Goal: Task Accomplishment & Management: Manage account settings

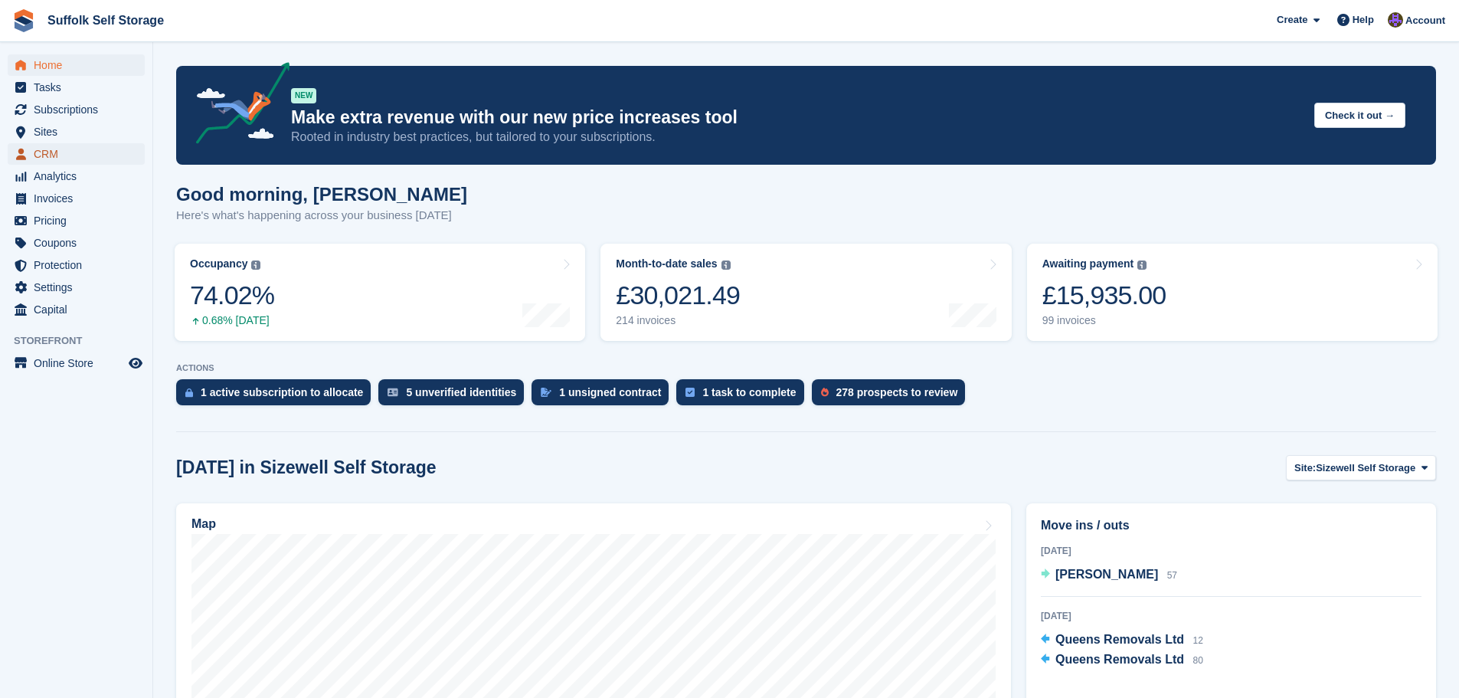
click at [54, 155] on span "CRM" at bounding box center [80, 153] width 92 height 21
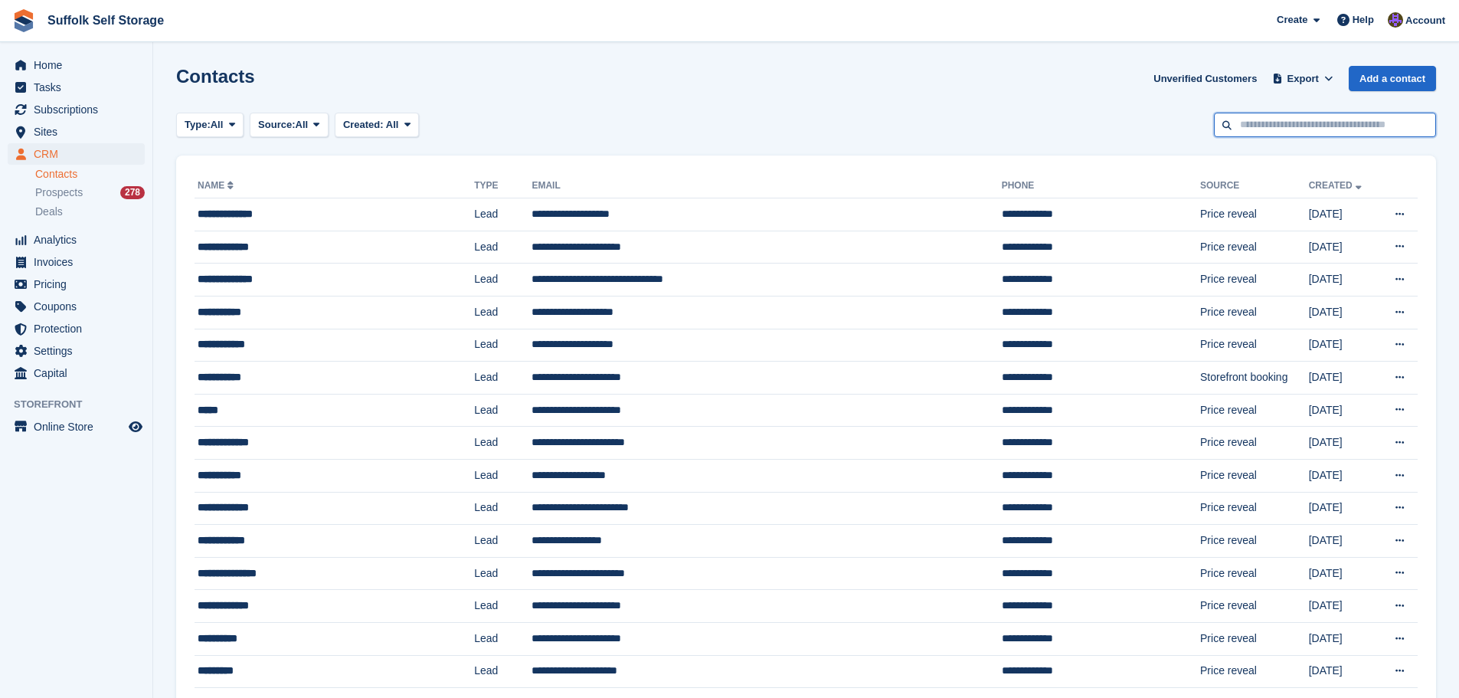
click at [1285, 126] on input "text" at bounding box center [1325, 125] width 222 height 25
type input "****"
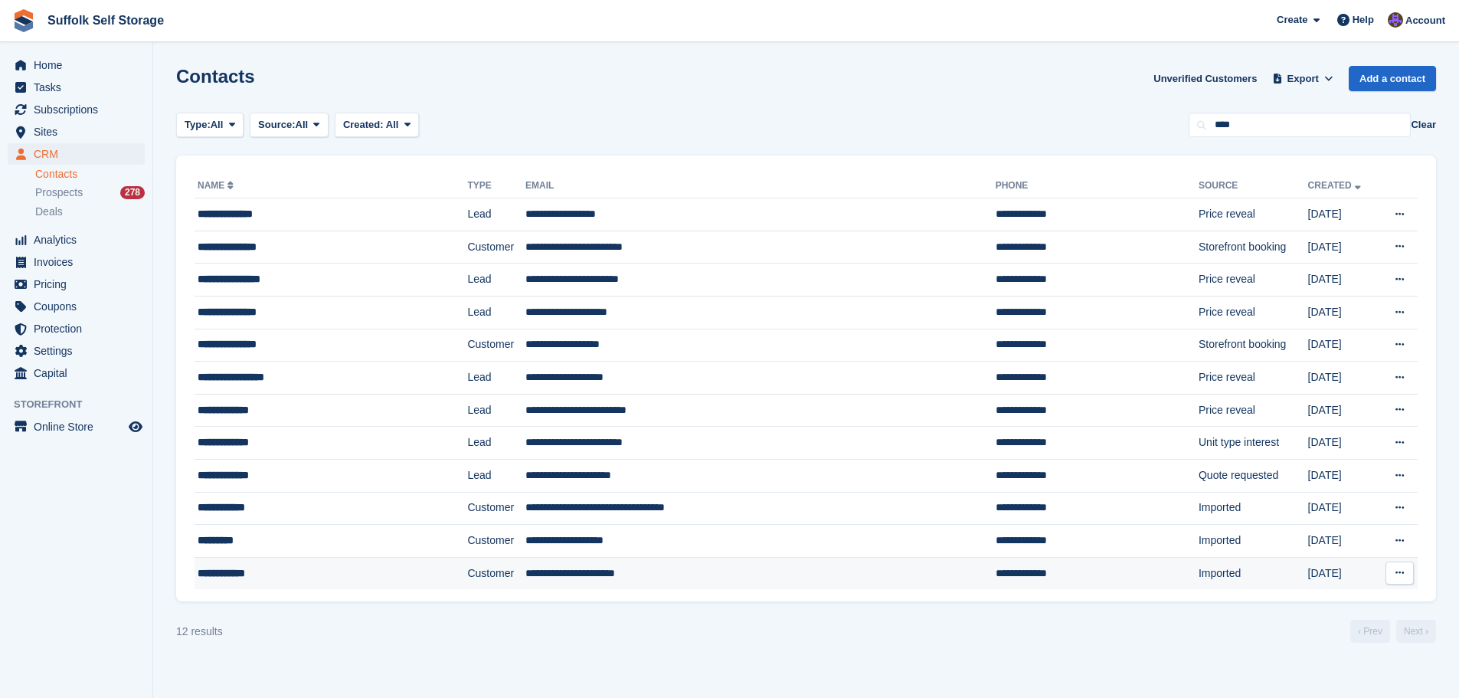
click at [724, 566] on td "**********" at bounding box center [760, 573] width 470 height 32
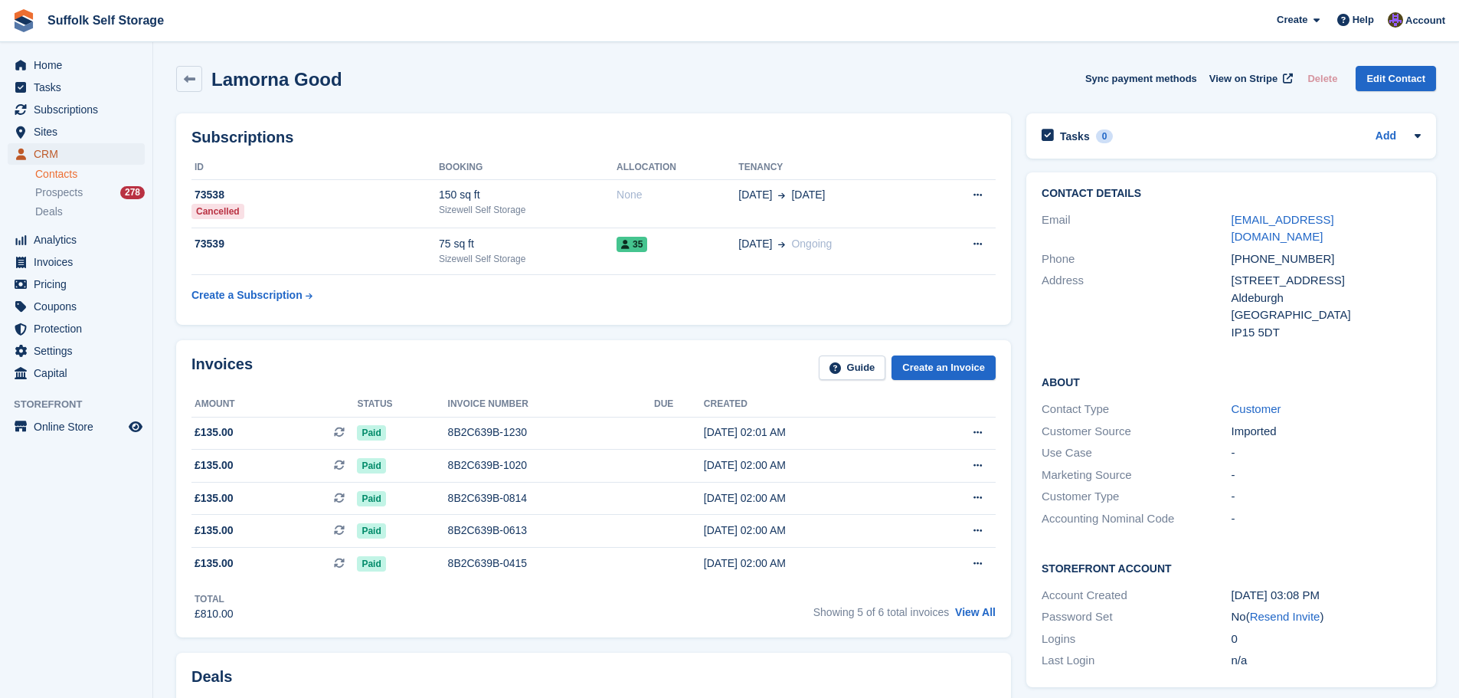
click at [60, 155] on span "CRM" at bounding box center [80, 153] width 92 height 21
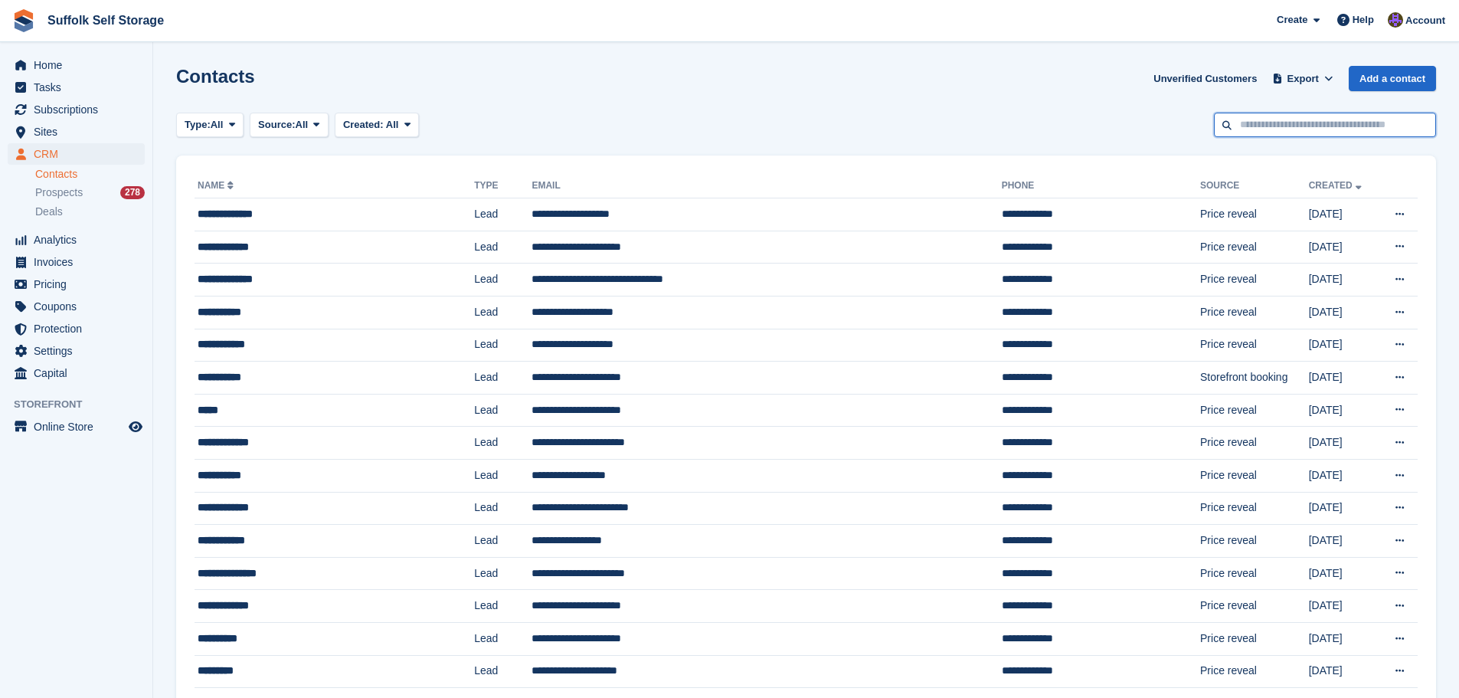
click at [1320, 123] on input "text" at bounding box center [1325, 125] width 222 height 25
type input "****"
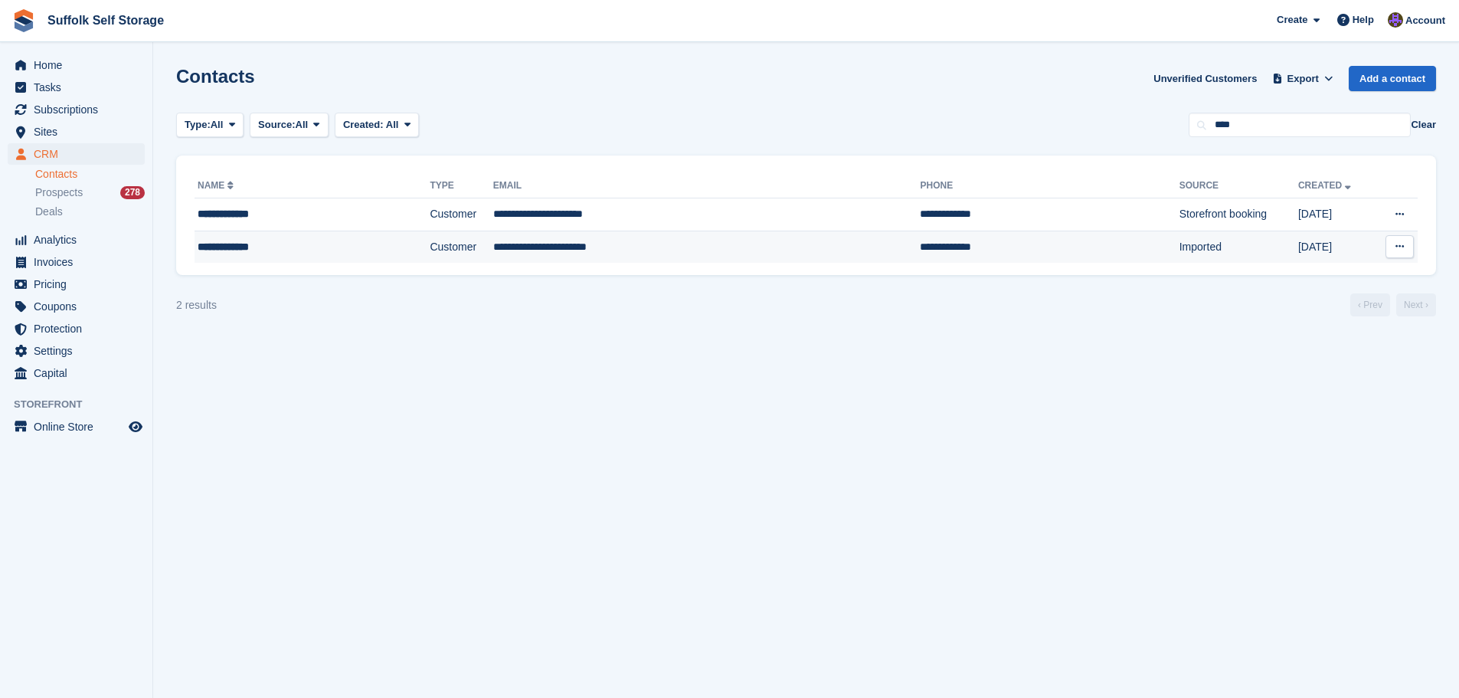
click at [1179, 259] on td "Imported" at bounding box center [1238, 246] width 119 height 32
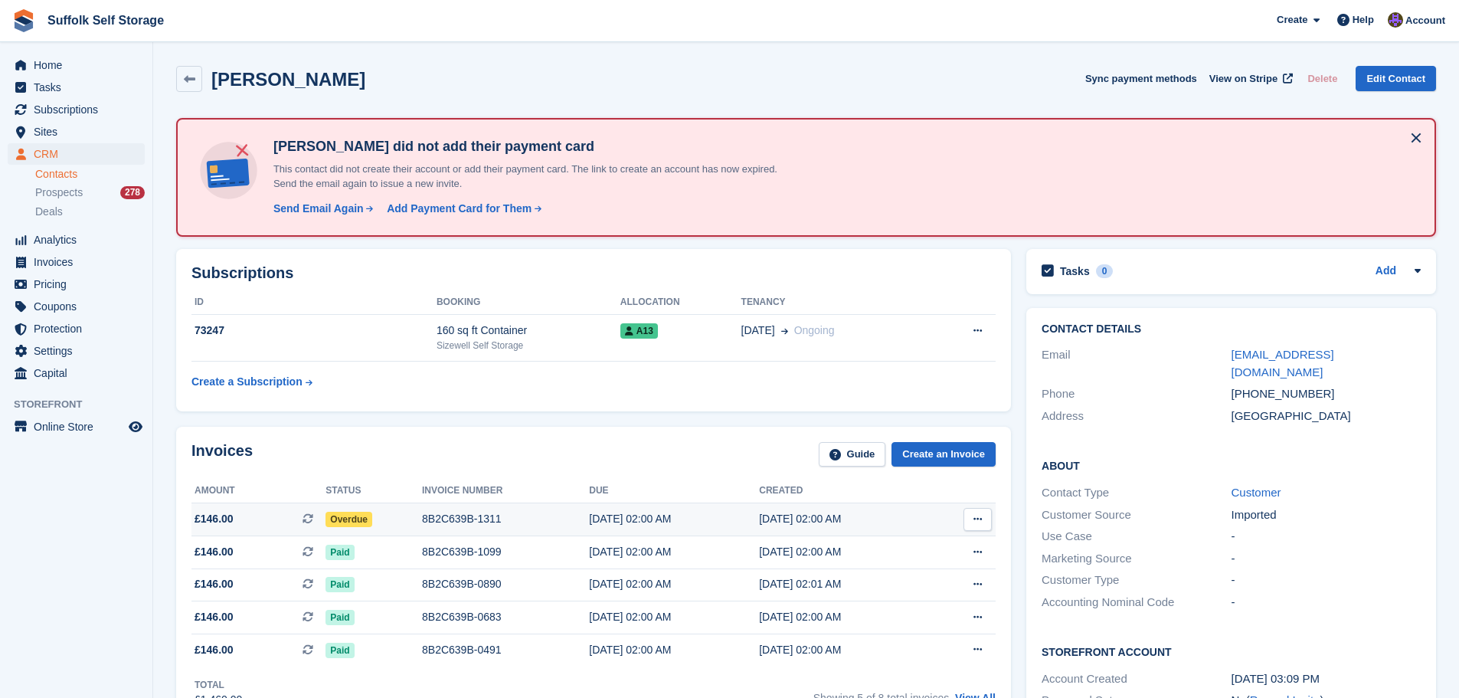
click at [347, 523] on span "Overdue" at bounding box center [348, 518] width 47 height 15
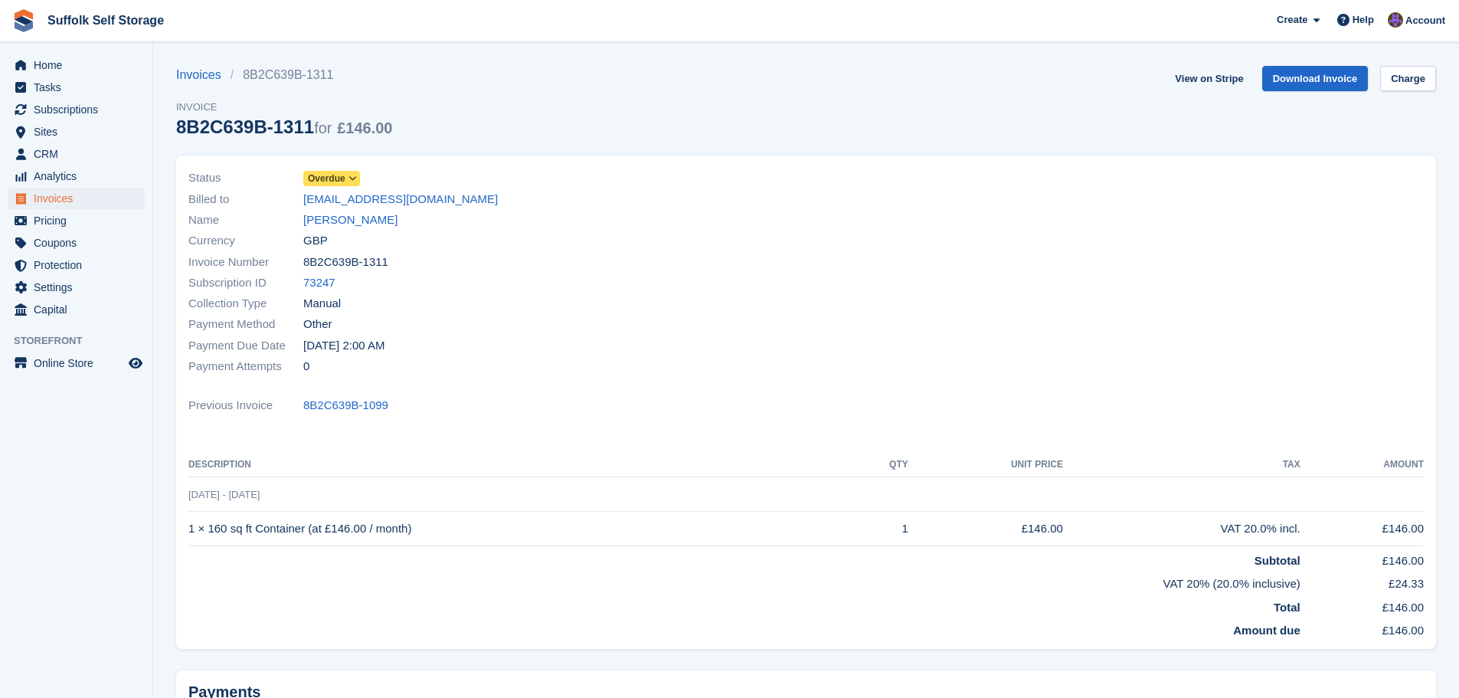
click at [345, 175] on span "Overdue" at bounding box center [331, 178] width 57 height 15
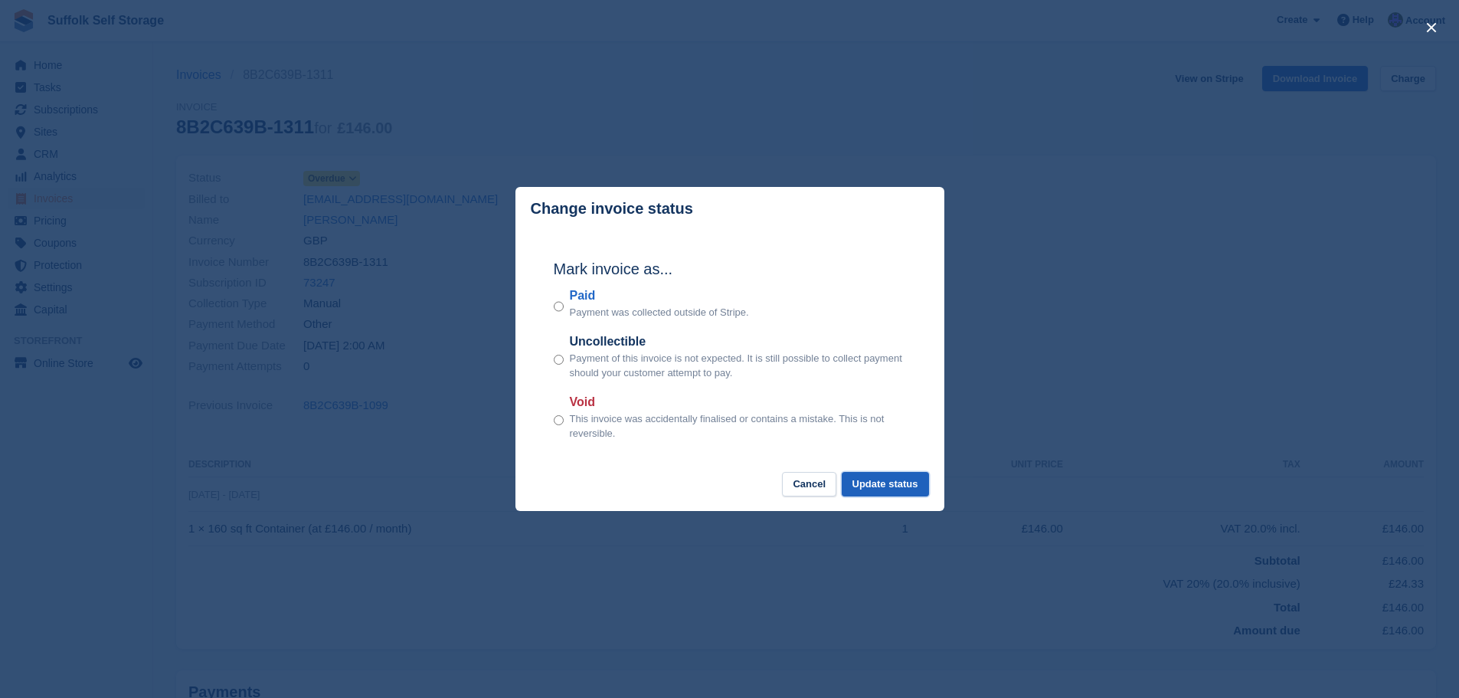
click at [878, 485] on button "Update status" at bounding box center [884, 484] width 87 height 25
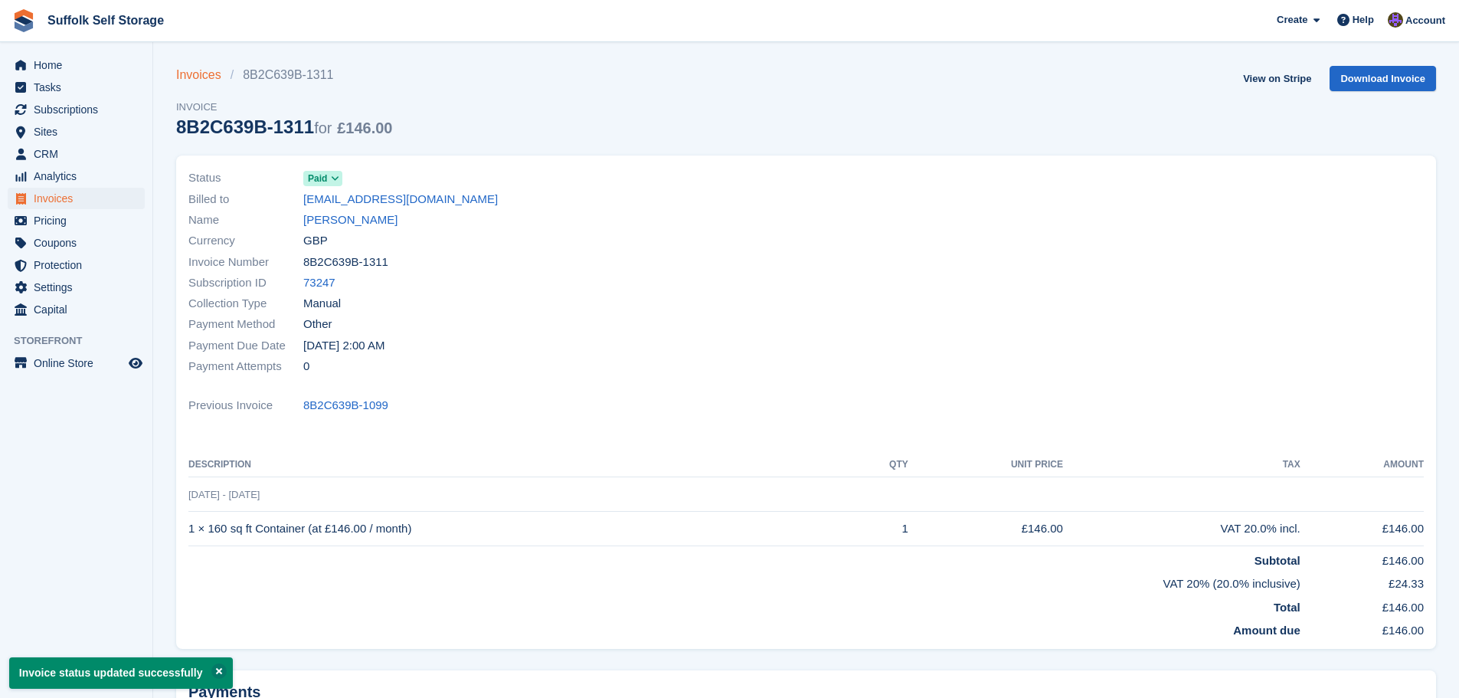
click at [196, 76] on link "Invoices" at bounding box center [203, 75] width 54 height 18
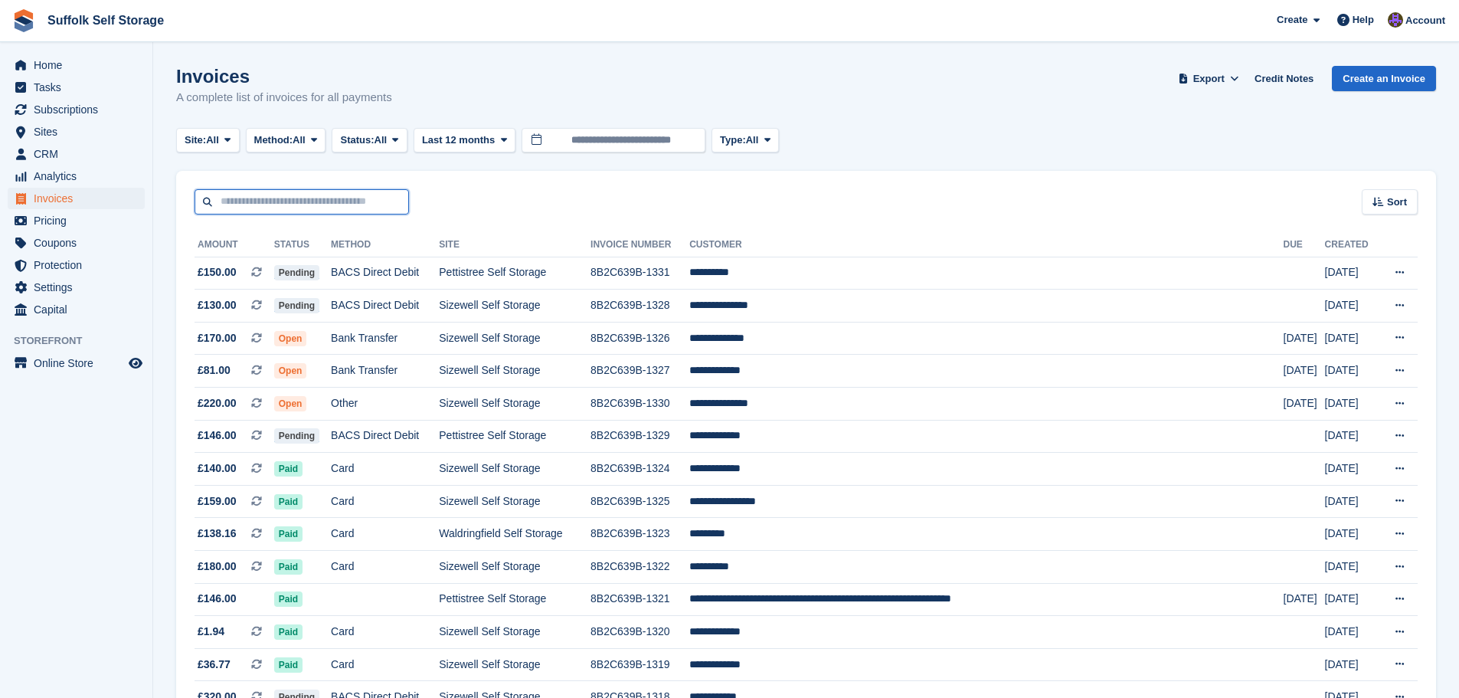
click at [367, 204] on input "text" at bounding box center [301, 201] width 214 height 25
type input "****"
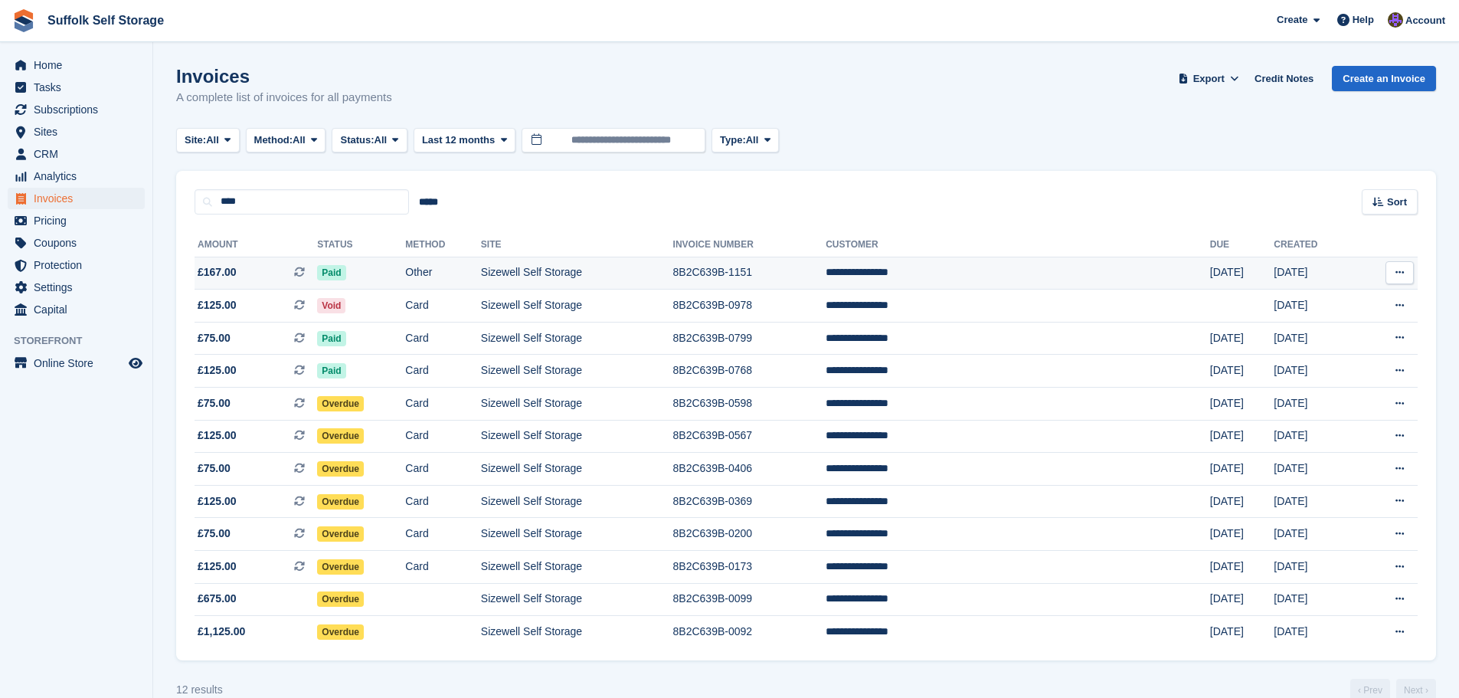
click at [345, 270] on span "Paid" at bounding box center [331, 272] width 28 height 15
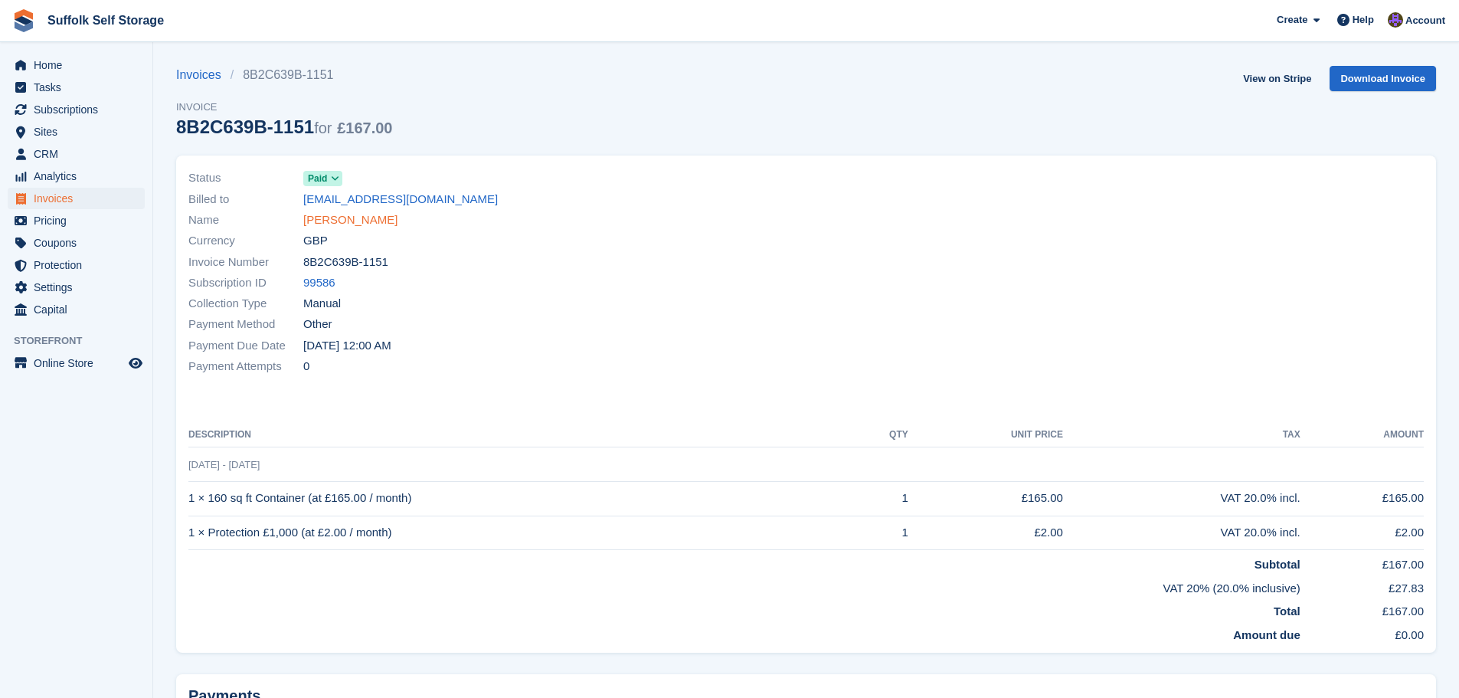
click at [356, 217] on link "Penny Pendlebury" at bounding box center [350, 220] width 94 height 18
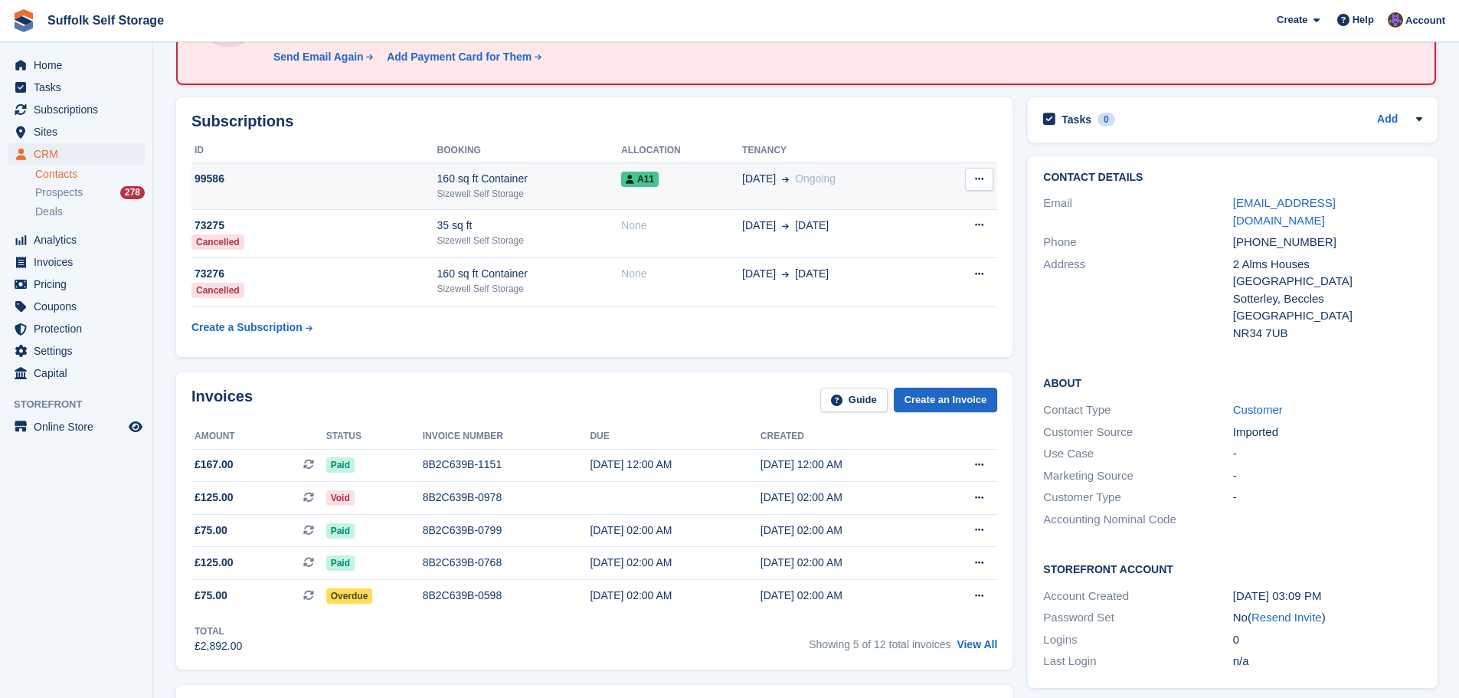
scroll to position [153, 0]
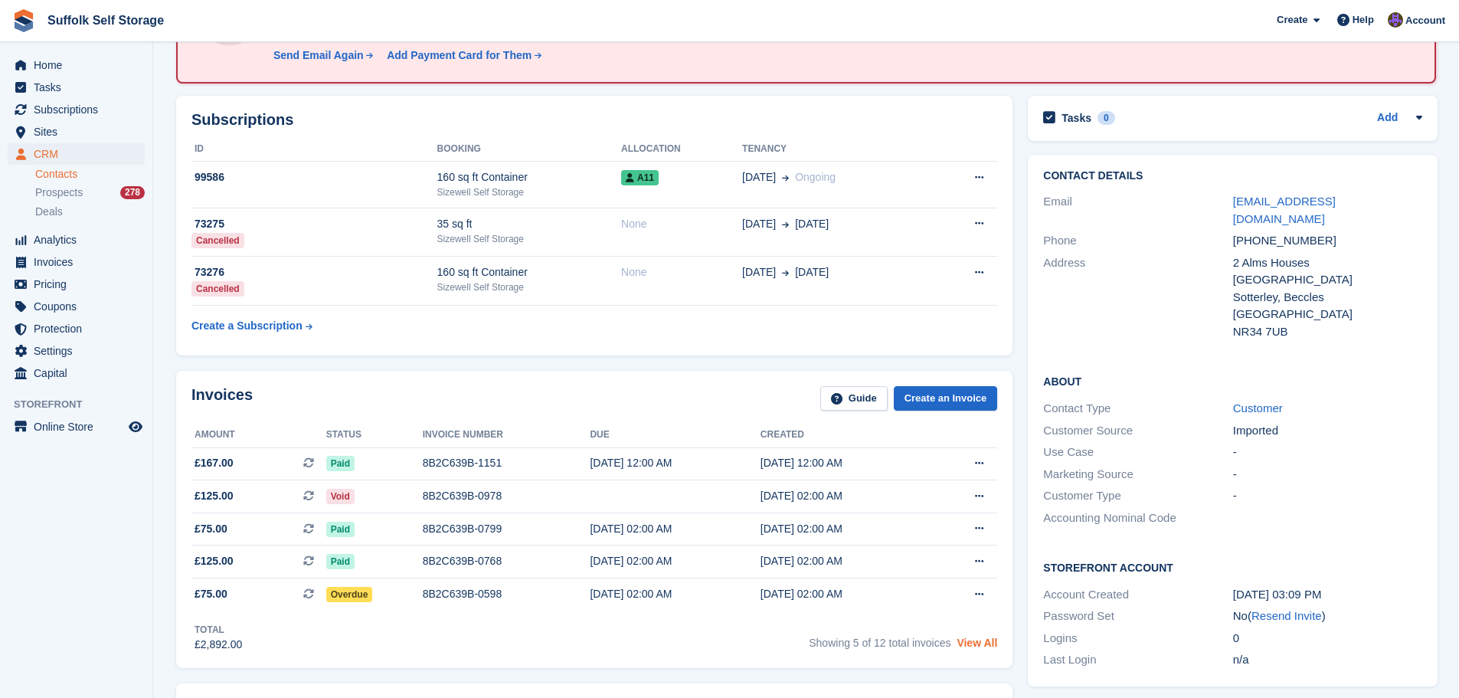
click at [983, 646] on link "View All" at bounding box center [976, 642] width 41 height 12
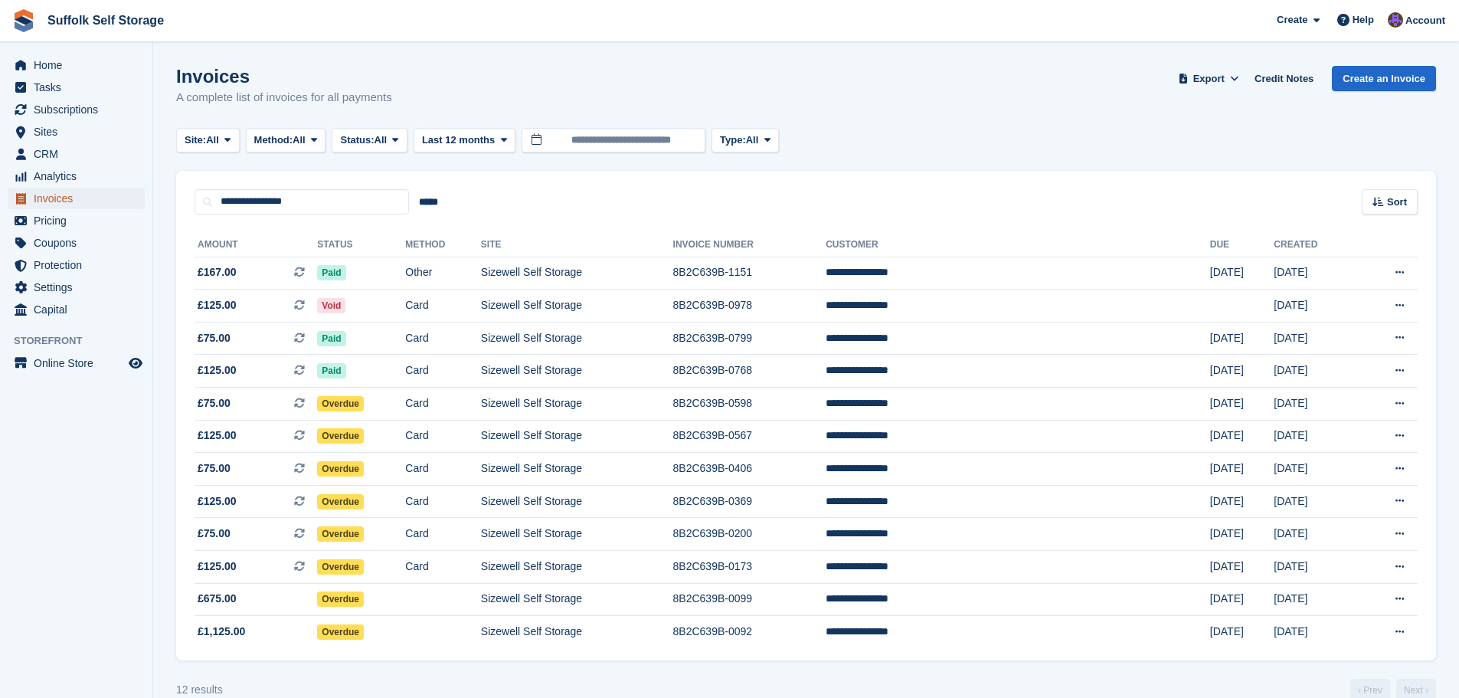
click at [57, 202] on span "Invoices" at bounding box center [80, 198] width 92 height 21
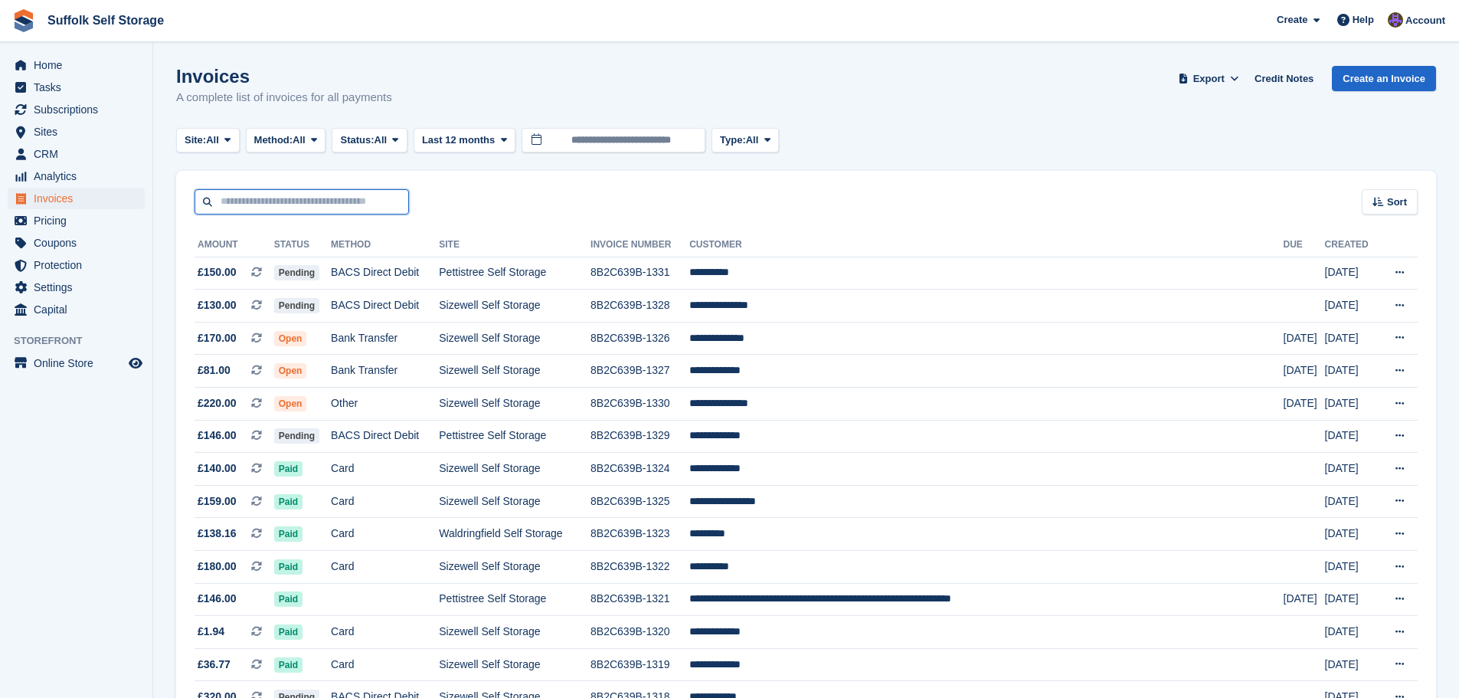
click at [302, 199] on input "text" at bounding box center [301, 201] width 214 height 25
type input "****"
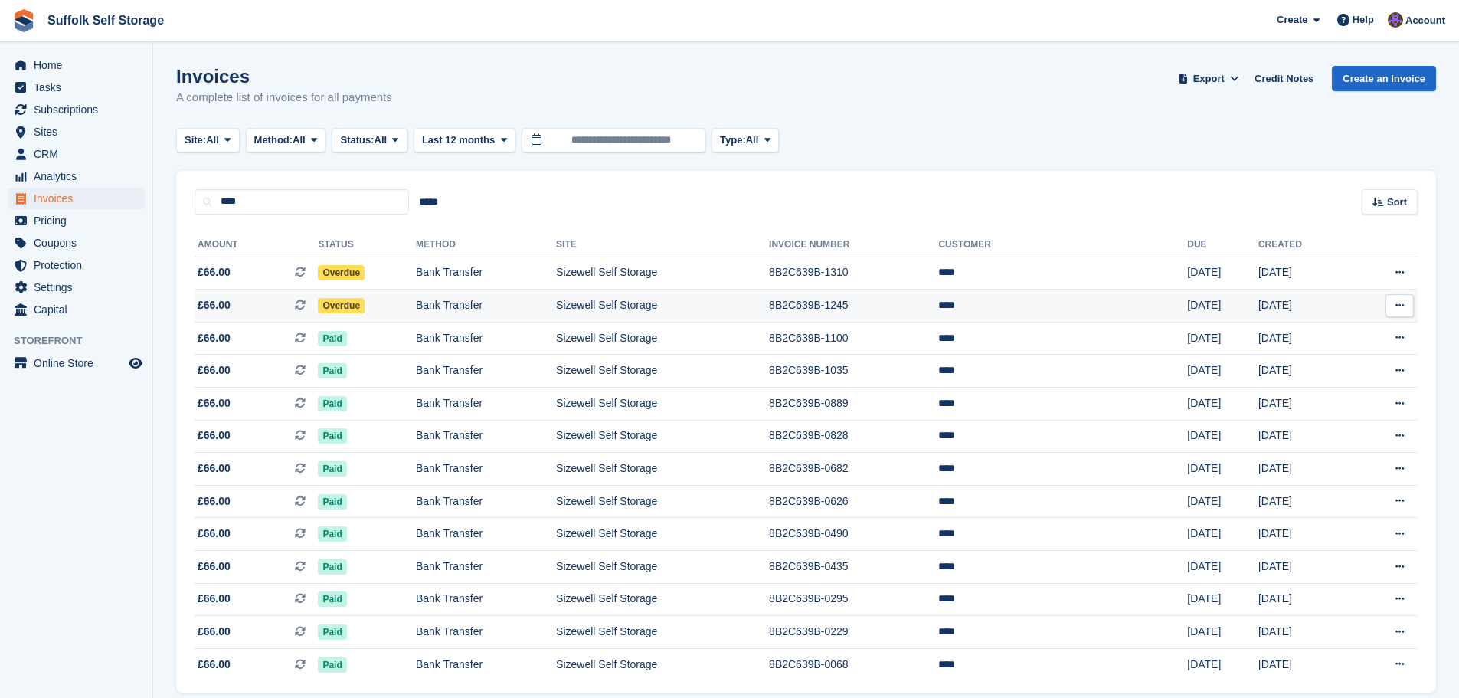
click at [364, 304] on span "Overdue" at bounding box center [341, 305] width 47 height 15
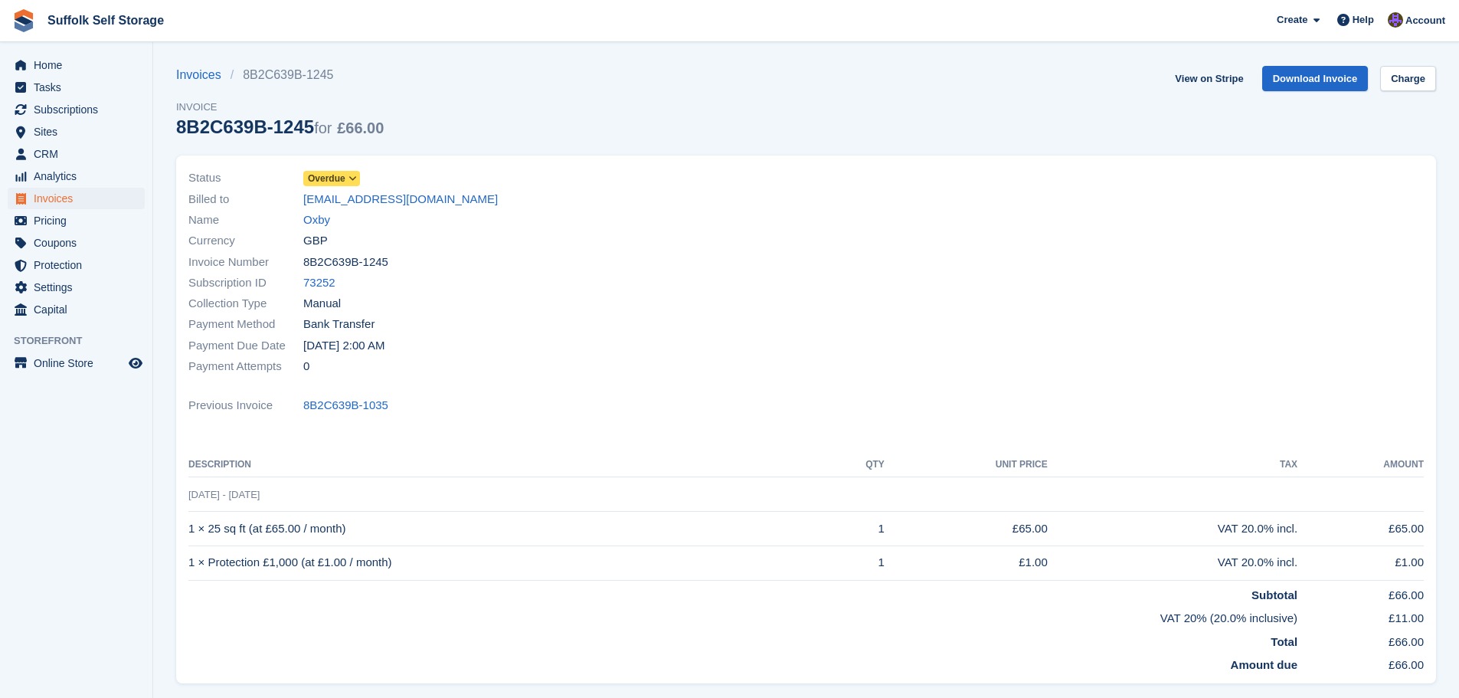
click at [318, 181] on span "Overdue" at bounding box center [327, 179] width 38 height 14
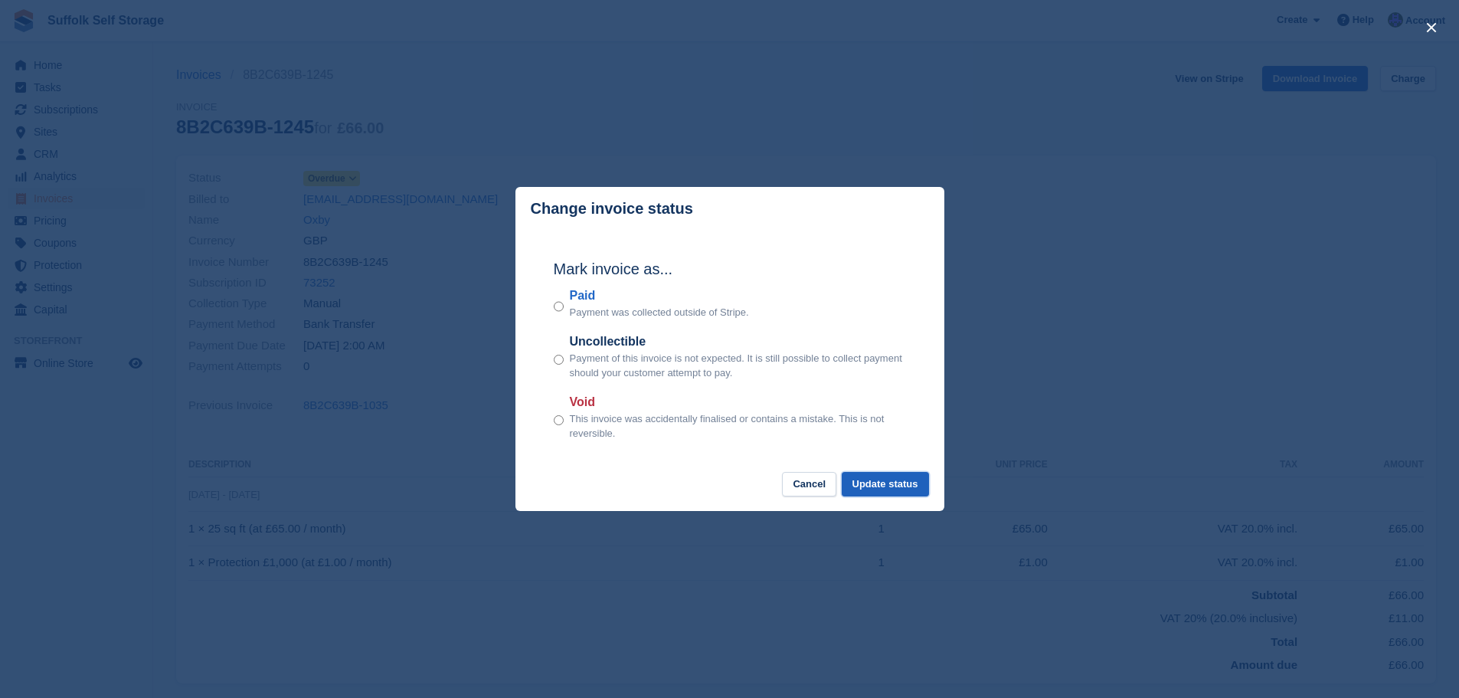
click at [897, 487] on button "Update status" at bounding box center [884, 484] width 87 height 25
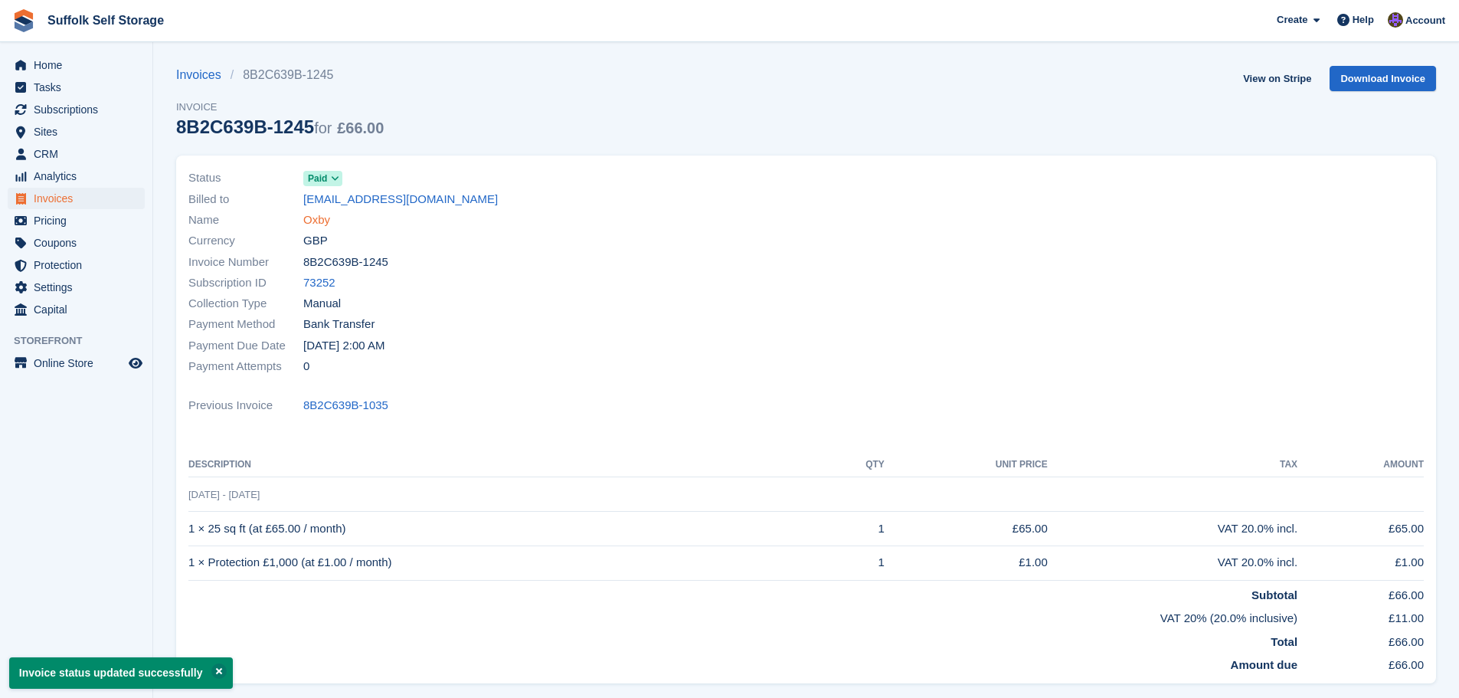
click at [315, 218] on link "Oxby" at bounding box center [316, 220] width 27 height 18
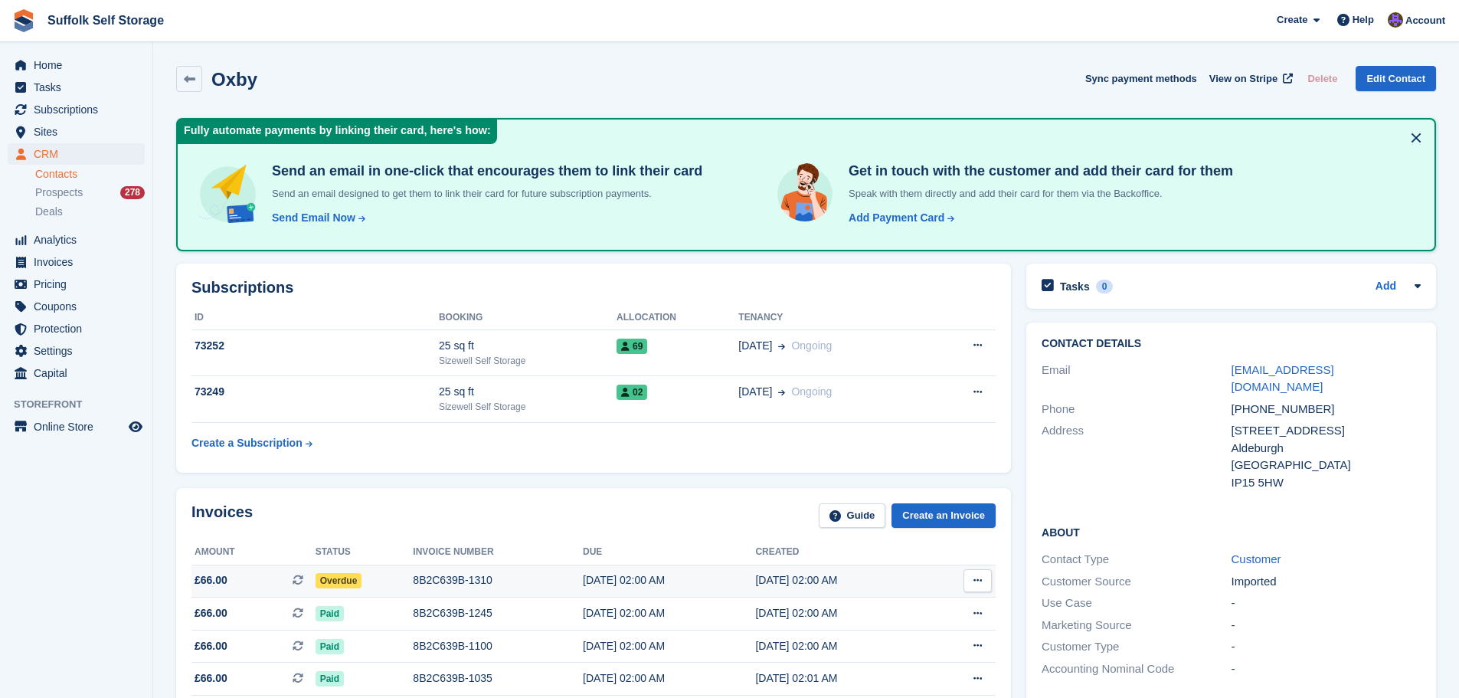
click at [337, 573] on span "Overdue" at bounding box center [338, 580] width 47 height 15
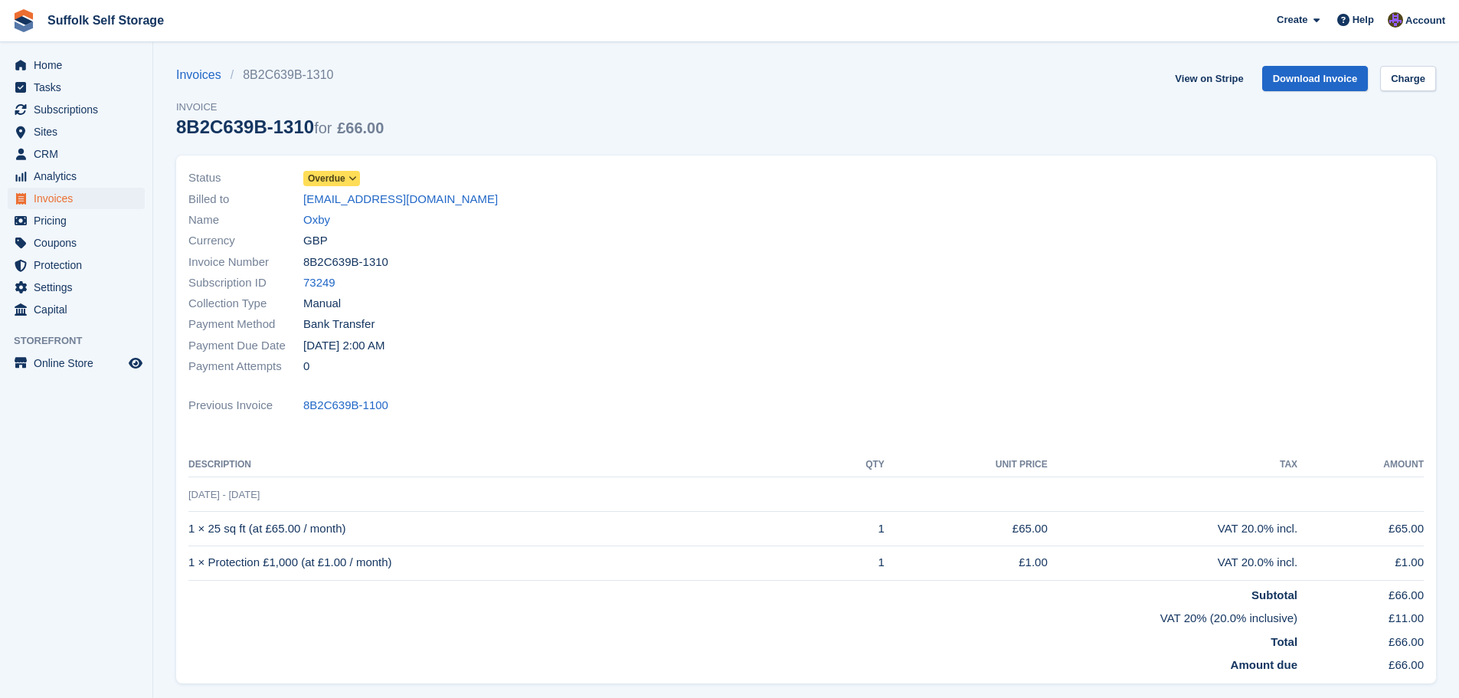
click at [336, 180] on span "Overdue" at bounding box center [327, 179] width 38 height 14
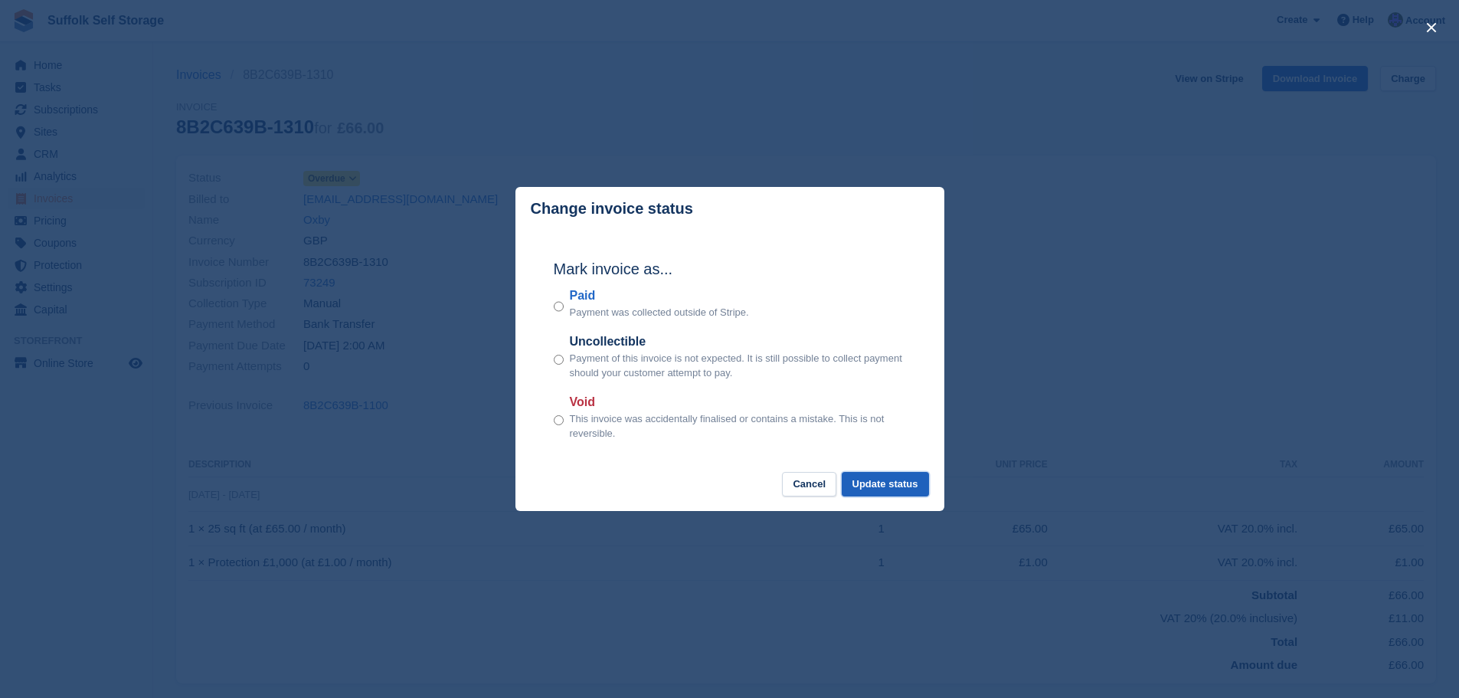
click at [900, 482] on button "Update status" at bounding box center [884, 484] width 87 height 25
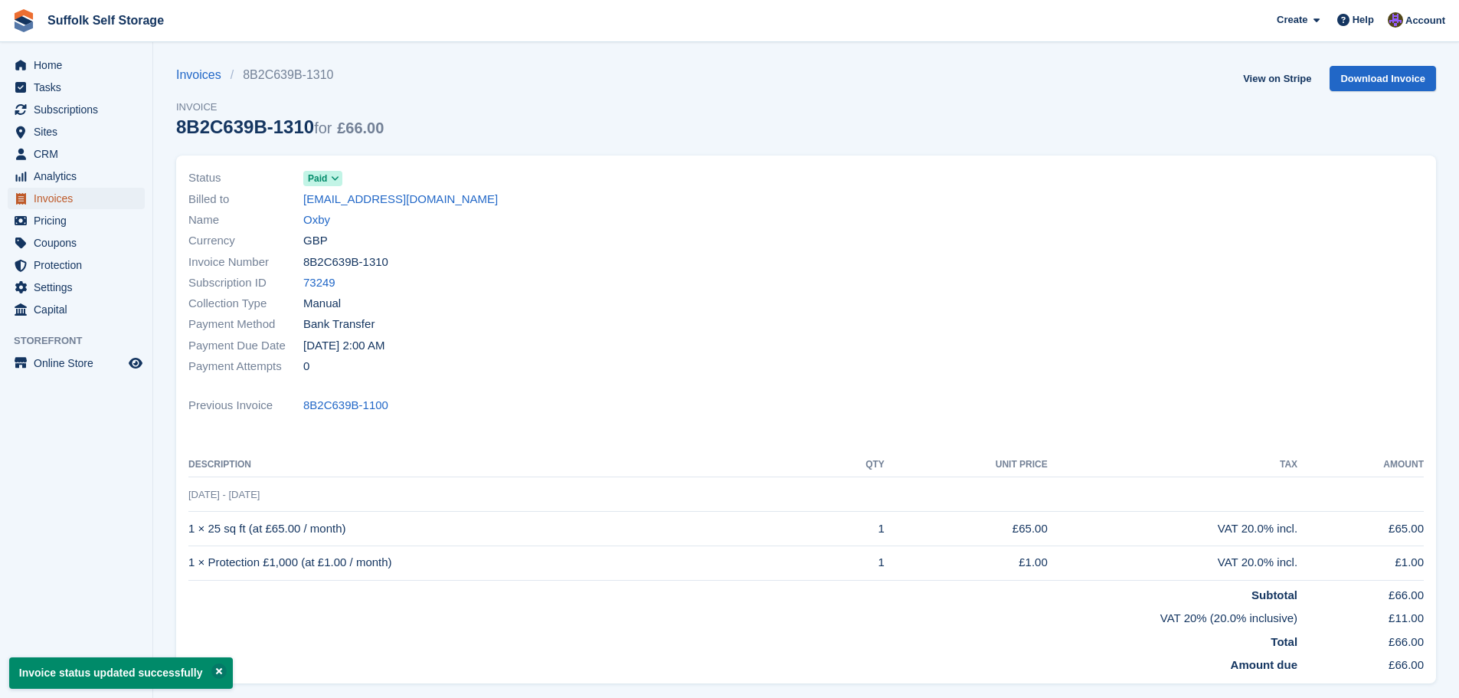
click at [41, 198] on span "Invoices" at bounding box center [80, 198] width 92 height 21
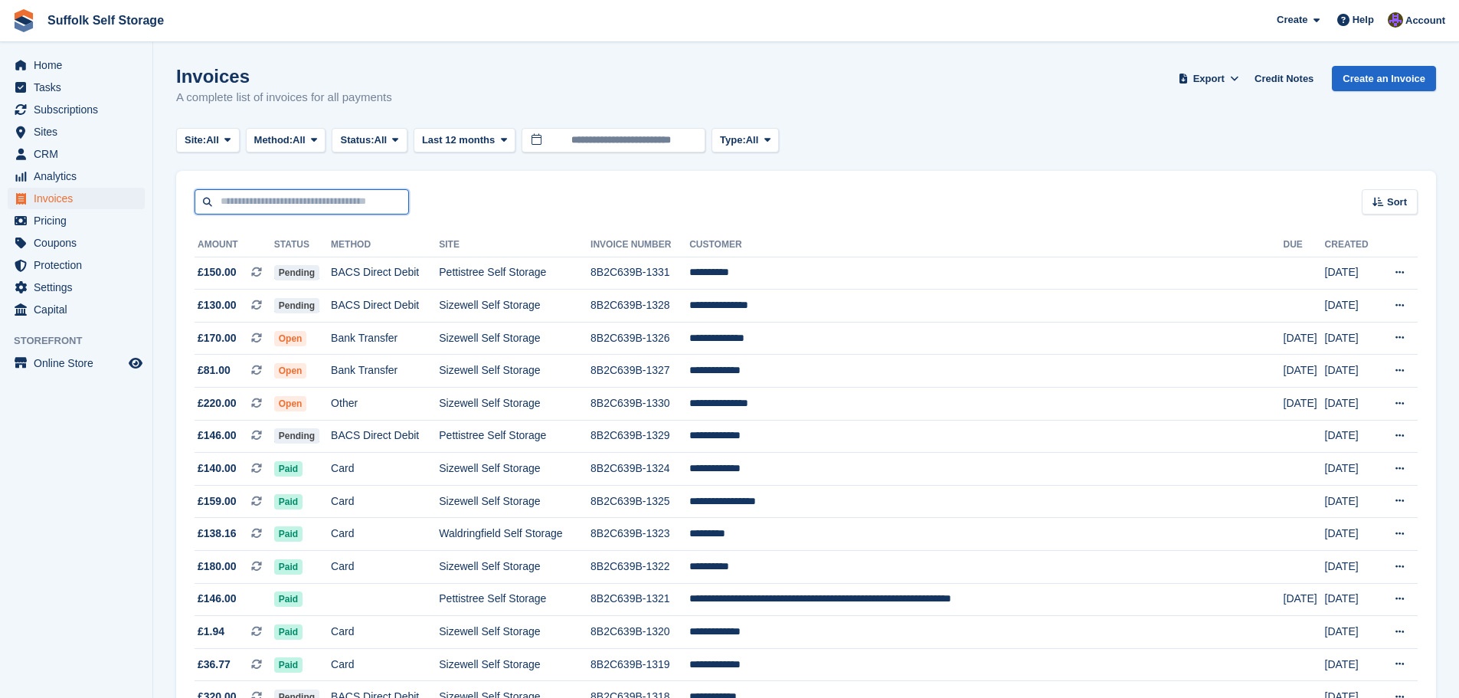
click at [309, 200] on input "text" at bounding box center [301, 201] width 214 height 25
type input "****"
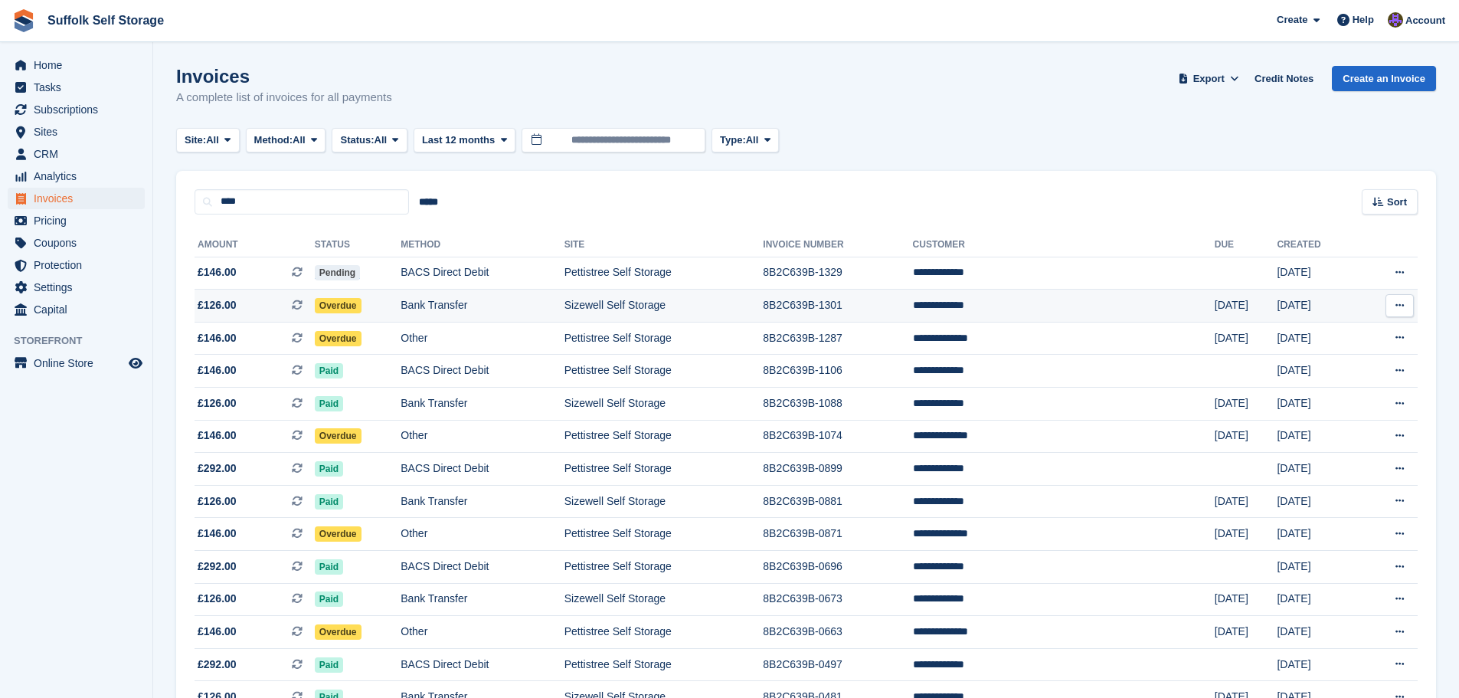
click at [719, 305] on td "Sizewell Self Storage" at bounding box center [663, 305] width 199 height 33
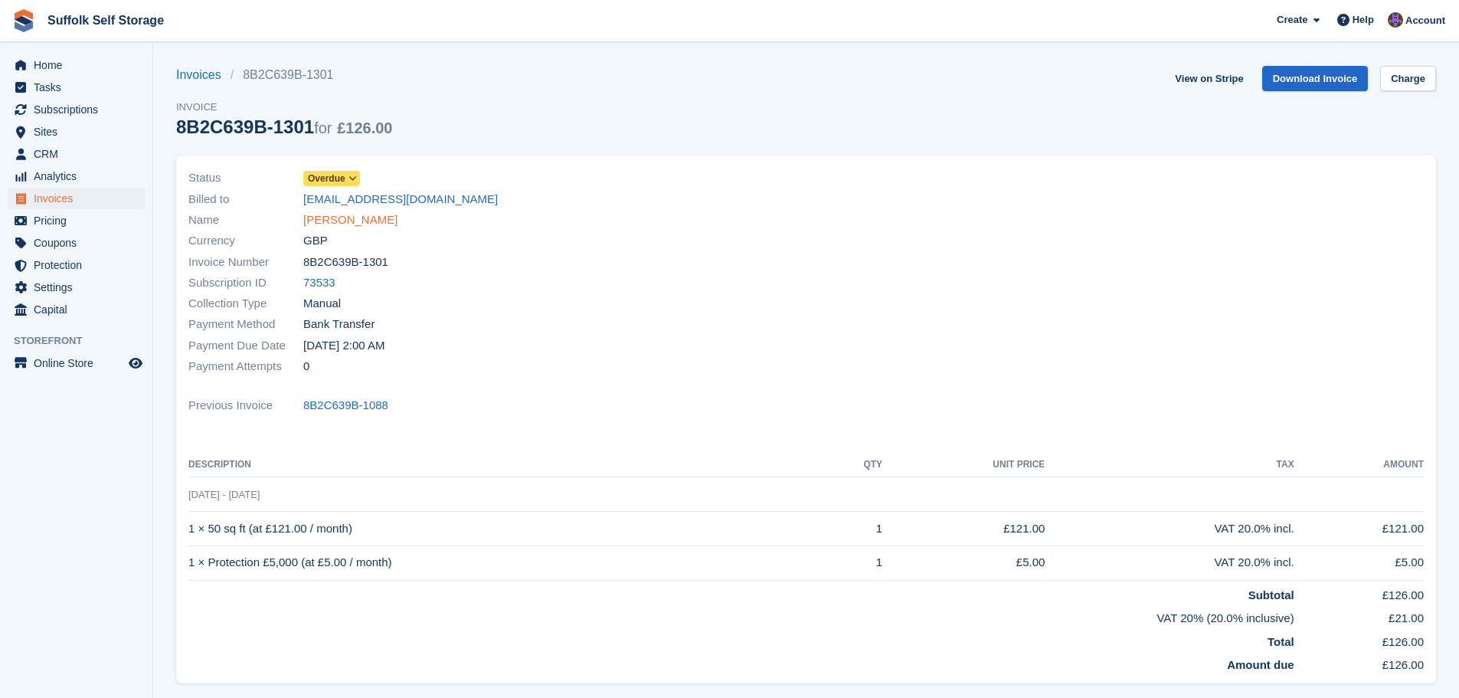
click at [358, 218] on link "[PERSON_NAME]" at bounding box center [350, 220] width 94 height 18
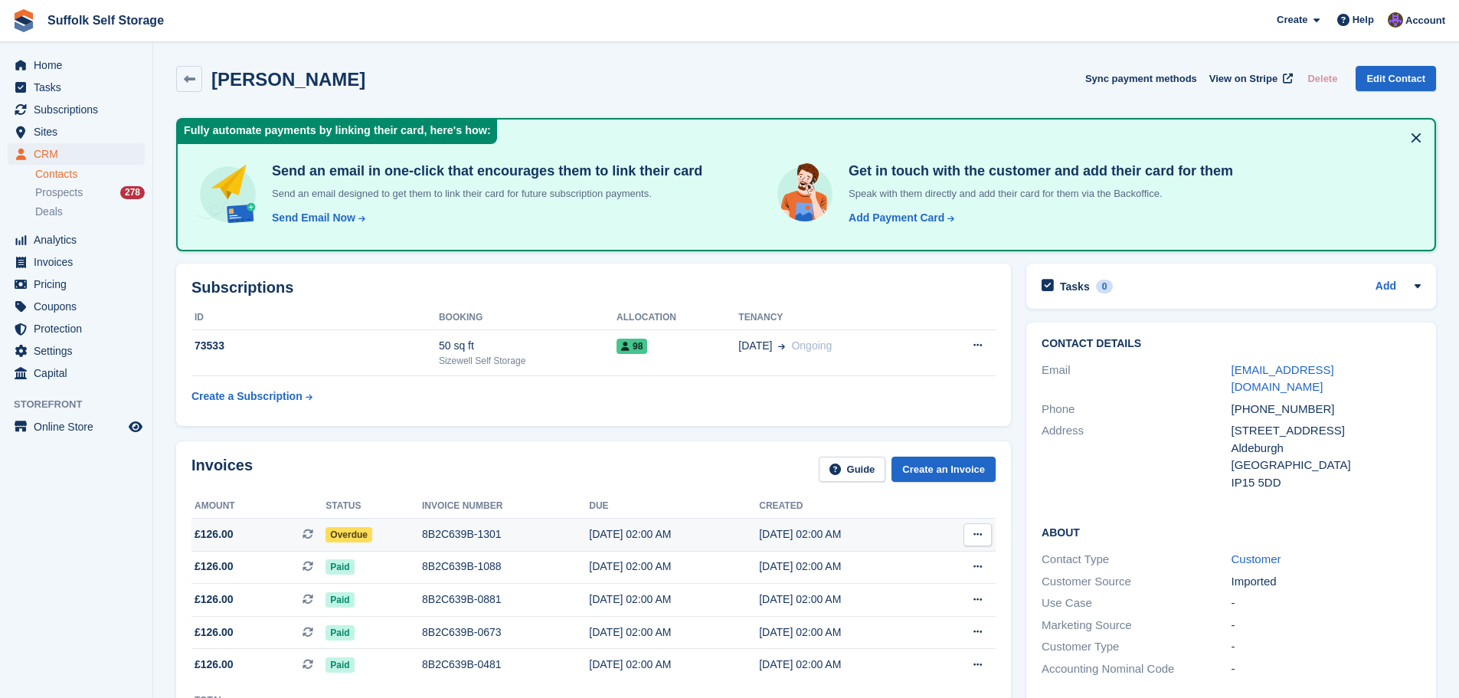
click at [343, 530] on span "Overdue" at bounding box center [348, 534] width 47 height 15
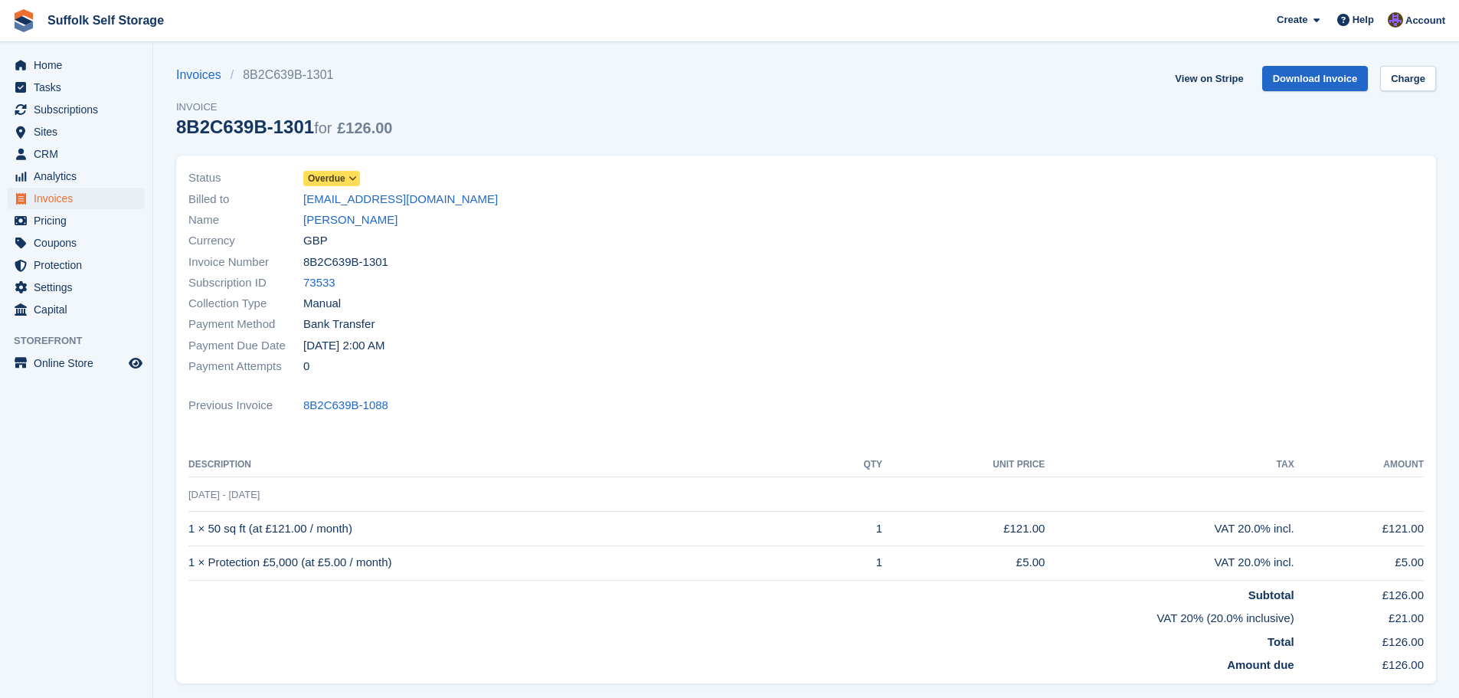
click at [345, 175] on span "Overdue" at bounding box center [331, 178] width 57 height 15
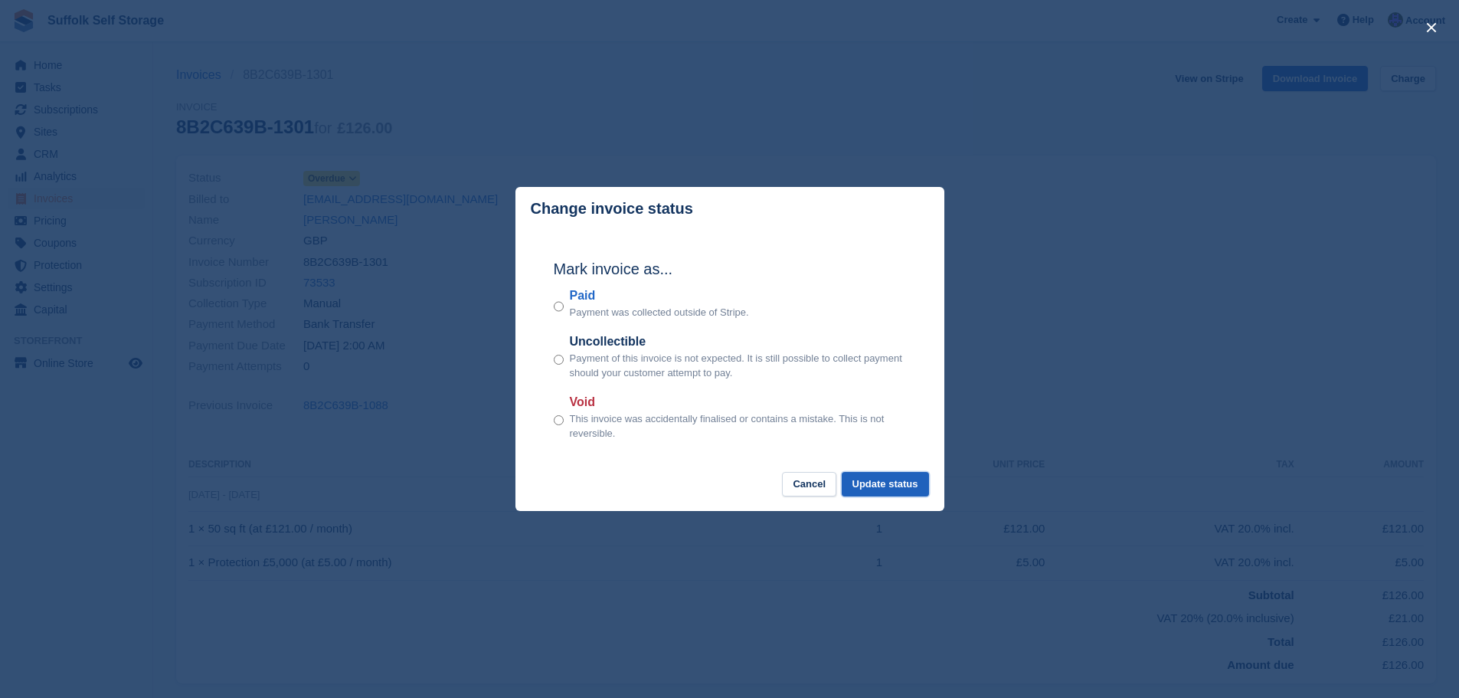
click at [895, 489] on button "Update status" at bounding box center [884, 484] width 87 height 25
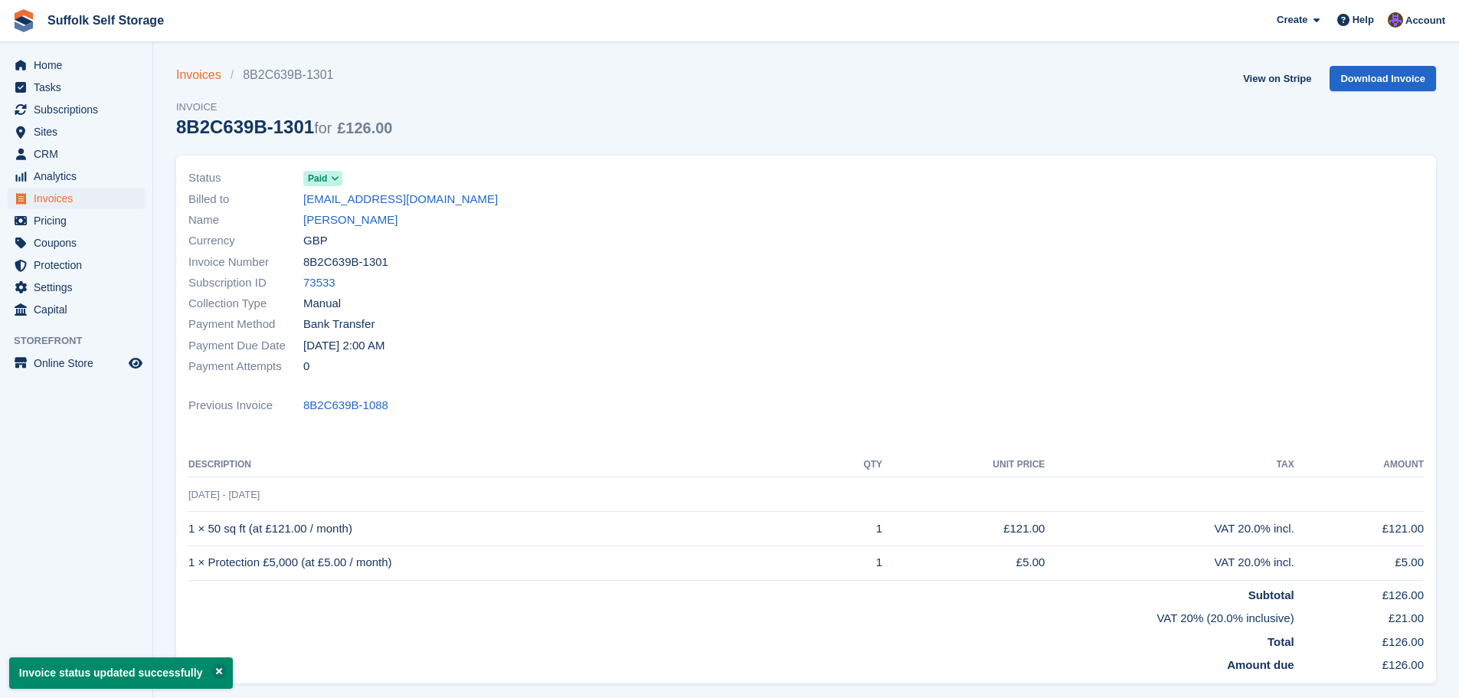
click at [206, 69] on link "Invoices" at bounding box center [203, 75] width 54 height 18
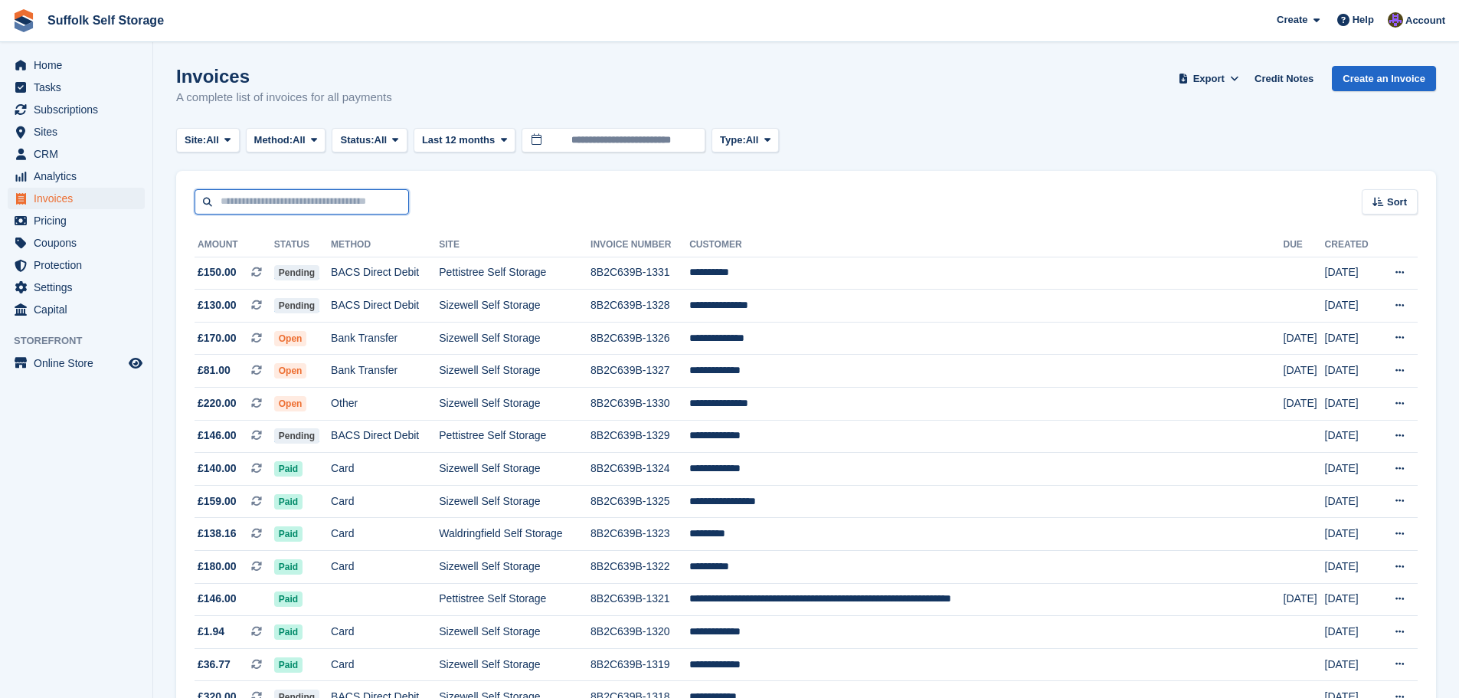
click at [315, 206] on input "text" at bounding box center [301, 201] width 214 height 25
type input "****"
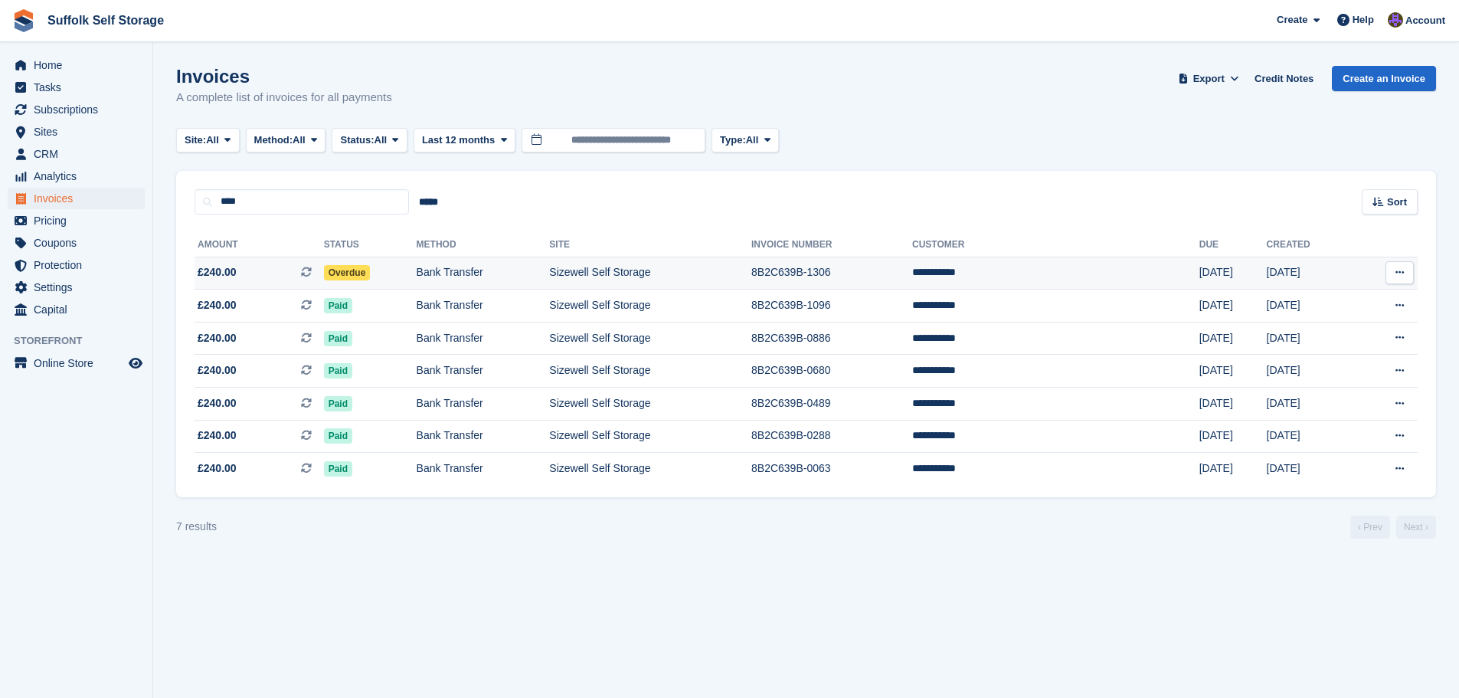
click at [371, 274] on span "Overdue" at bounding box center [347, 272] width 47 height 15
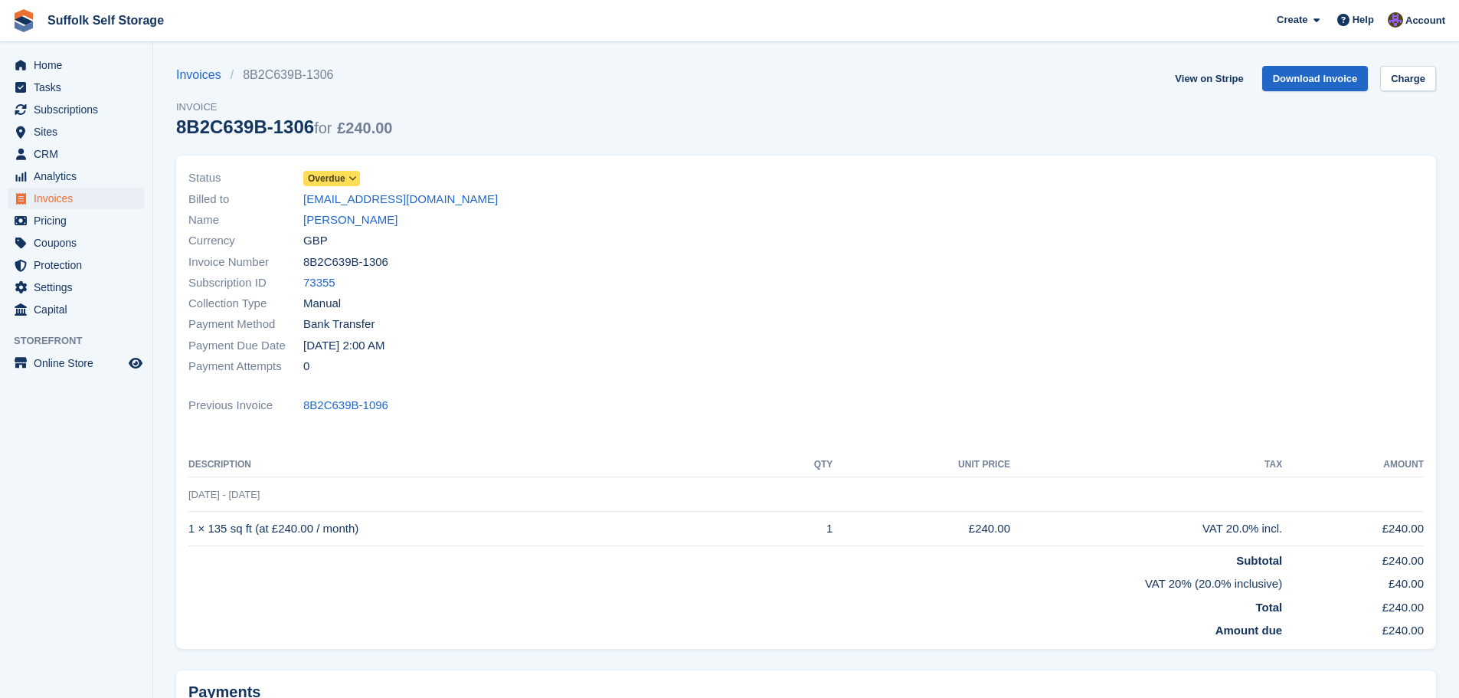
click at [343, 175] on span "Overdue" at bounding box center [327, 179] width 38 height 14
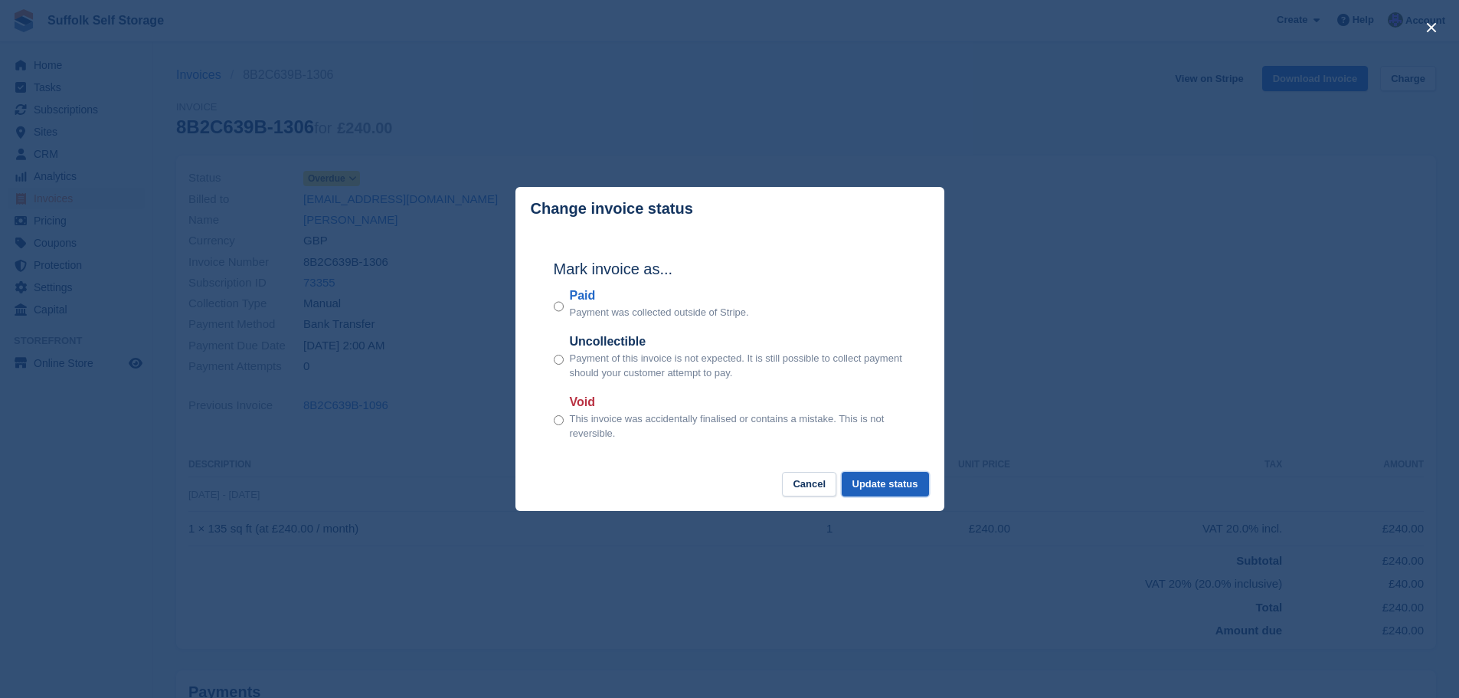
click at [881, 484] on button "Update status" at bounding box center [884, 484] width 87 height 25
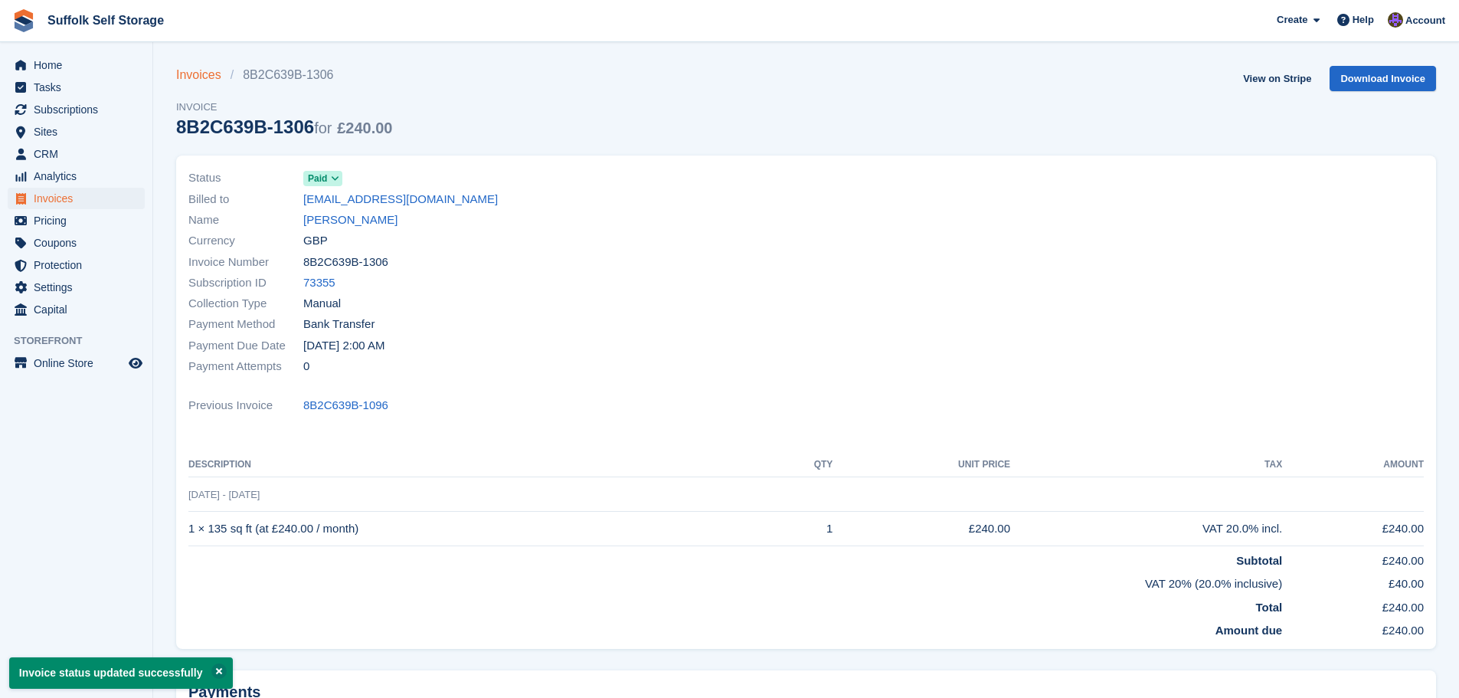
click at [204, 75] on link "Invoices" at bounding box center [203, 75] width 54 height 18
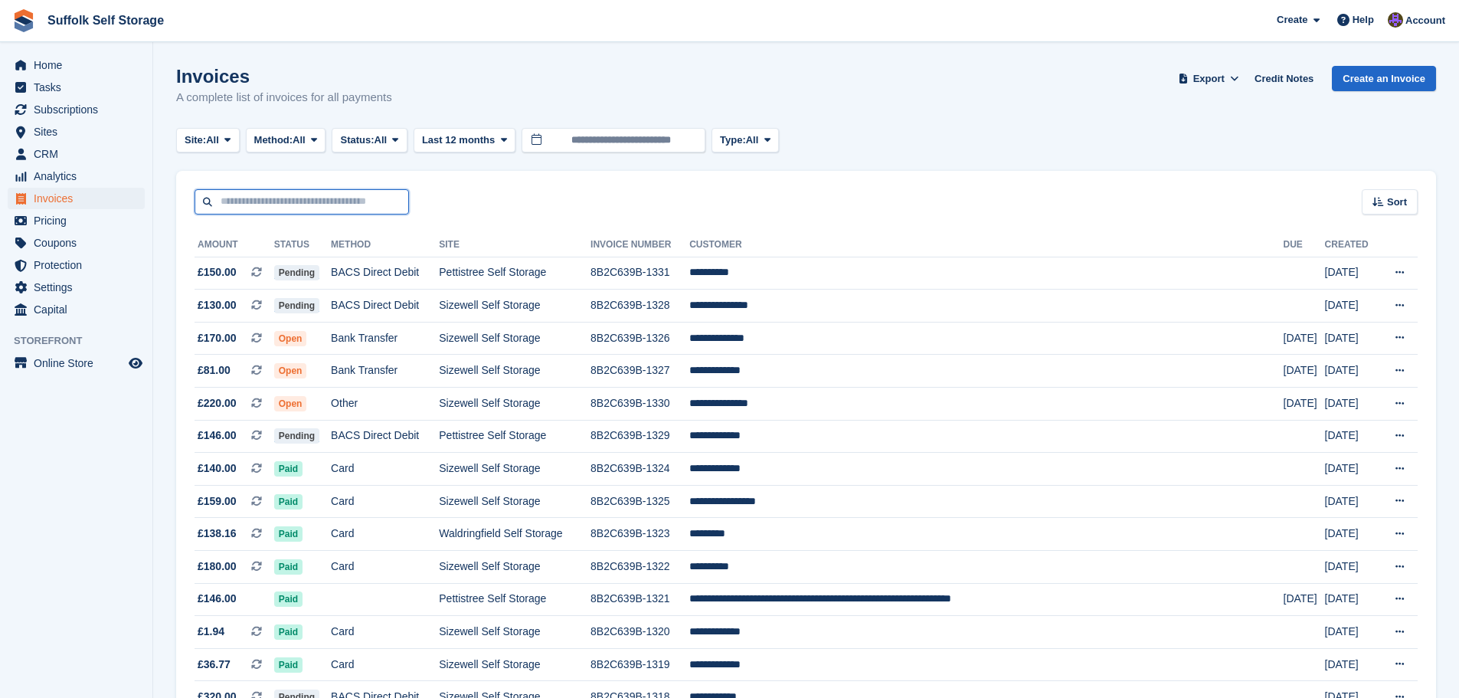
click at [286, 203] on input "text" at bounding box center [301, 201] width 214 height 25
type input "******"
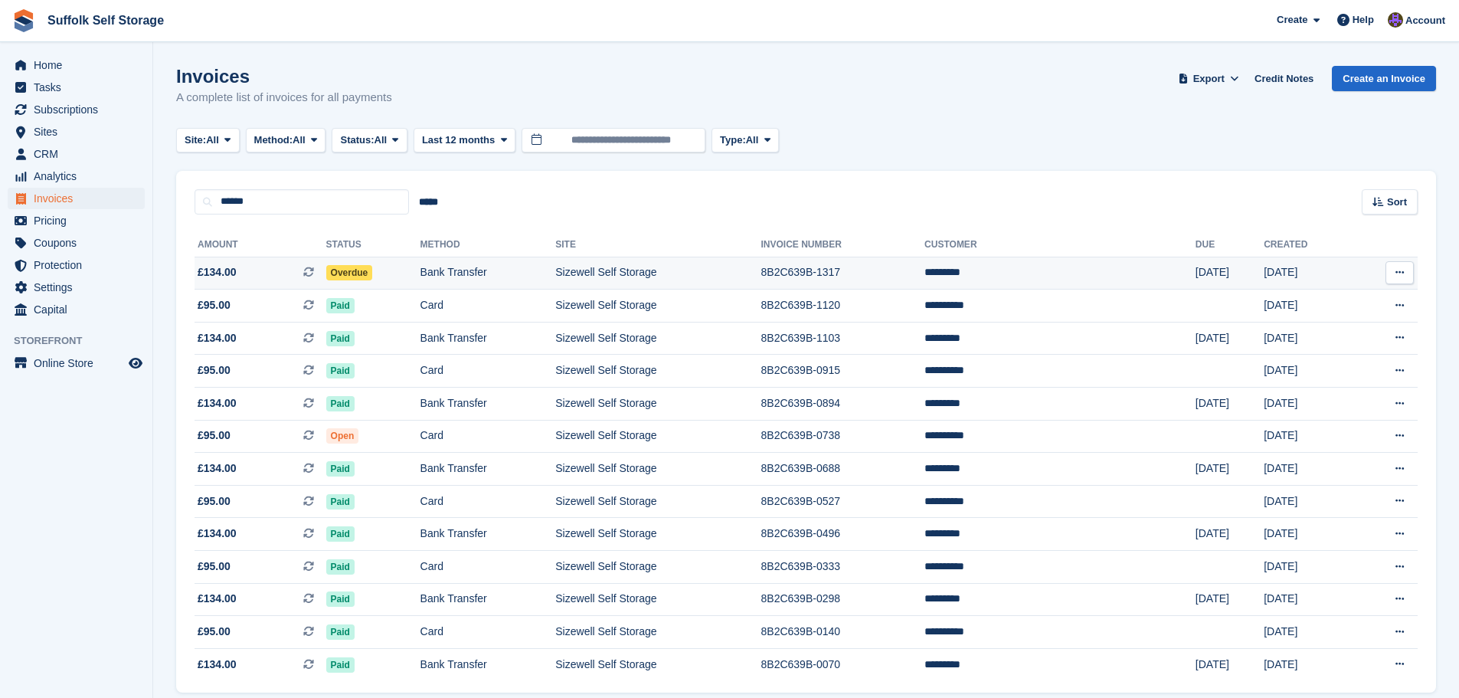
click at [373, 269] on span "Overdue" at bounding box center [349, 272] width 47 height 15
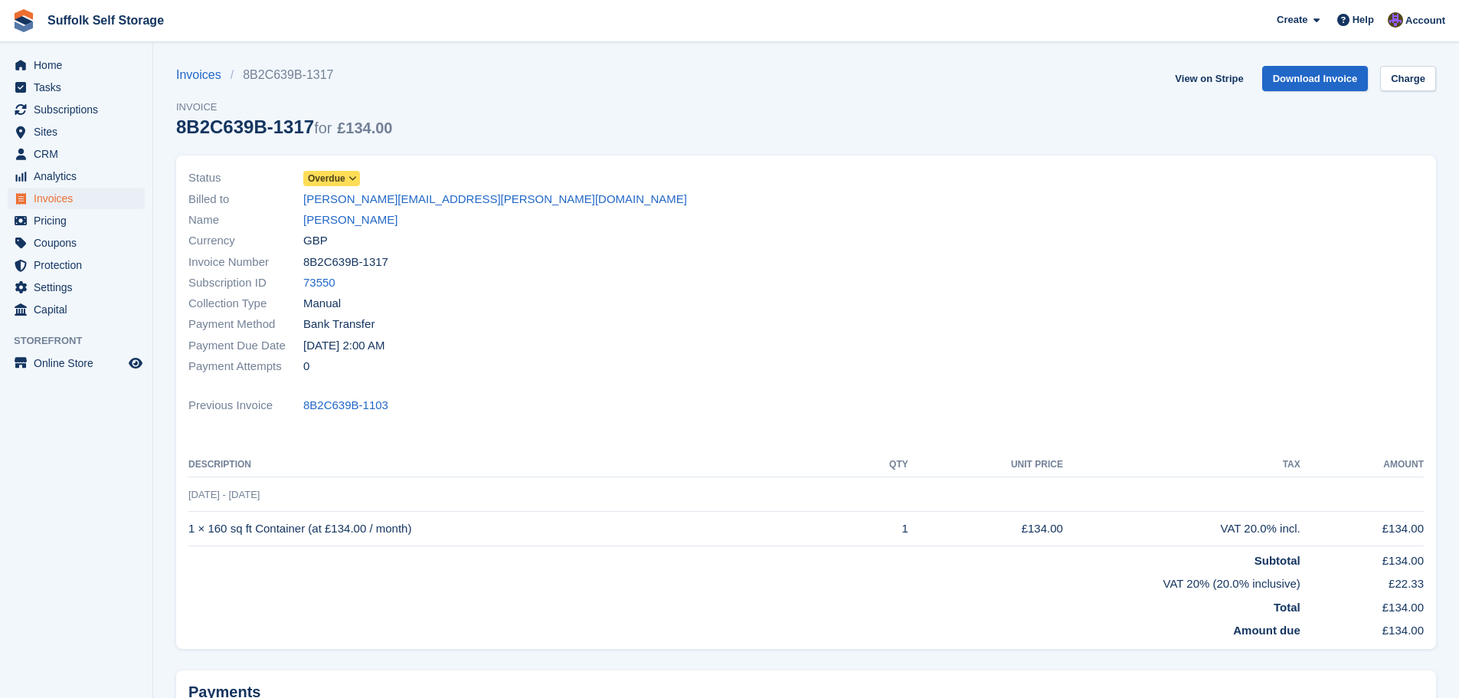
click at [338, 182] on span "Overdue" at bounding box center [327, 179] width 38 height 14
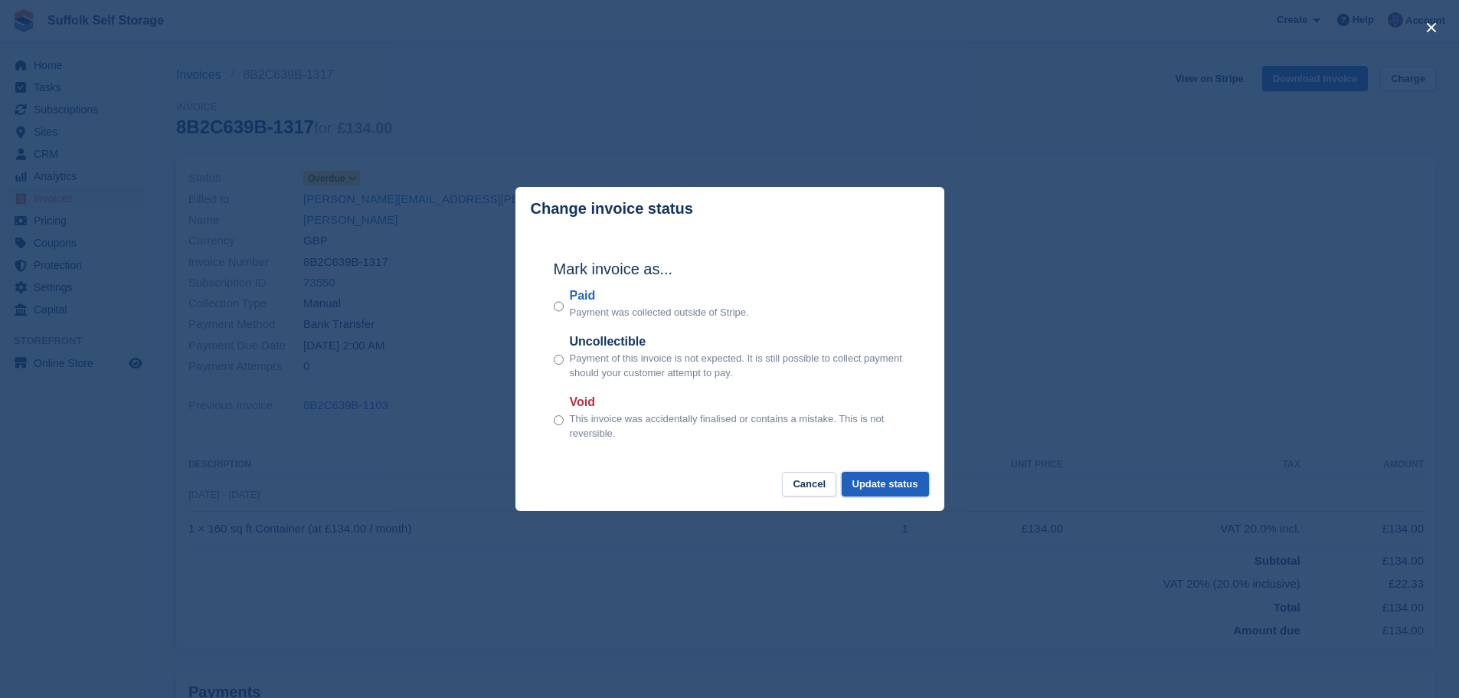
click at [884, 485] on button "Update status" at bounding box center [884, 484] width 87 height 25
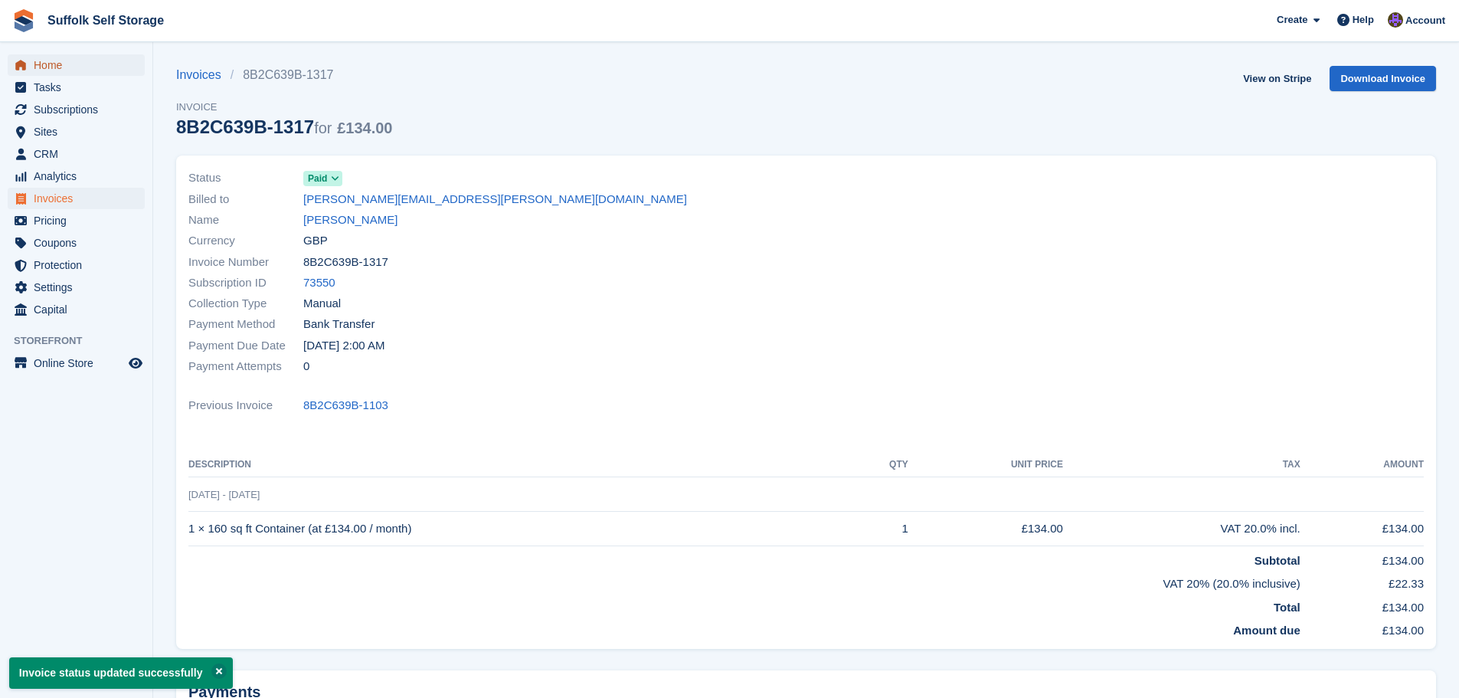
click at [47, 68] on span "Home" at bounding box center [80, 64] width 92 height 21
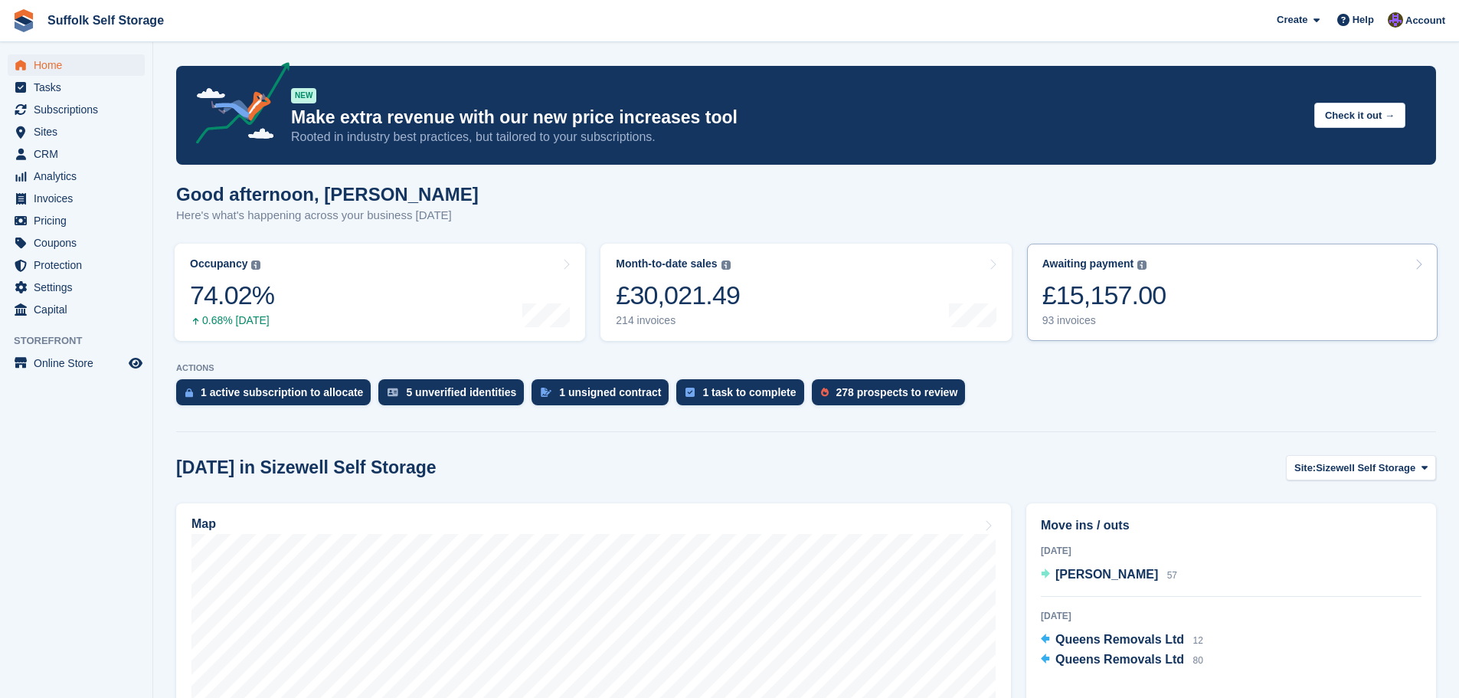
click at [1145, 302] on div "£15,157.00" at bounding box center [1104, 294] width 124 height 31
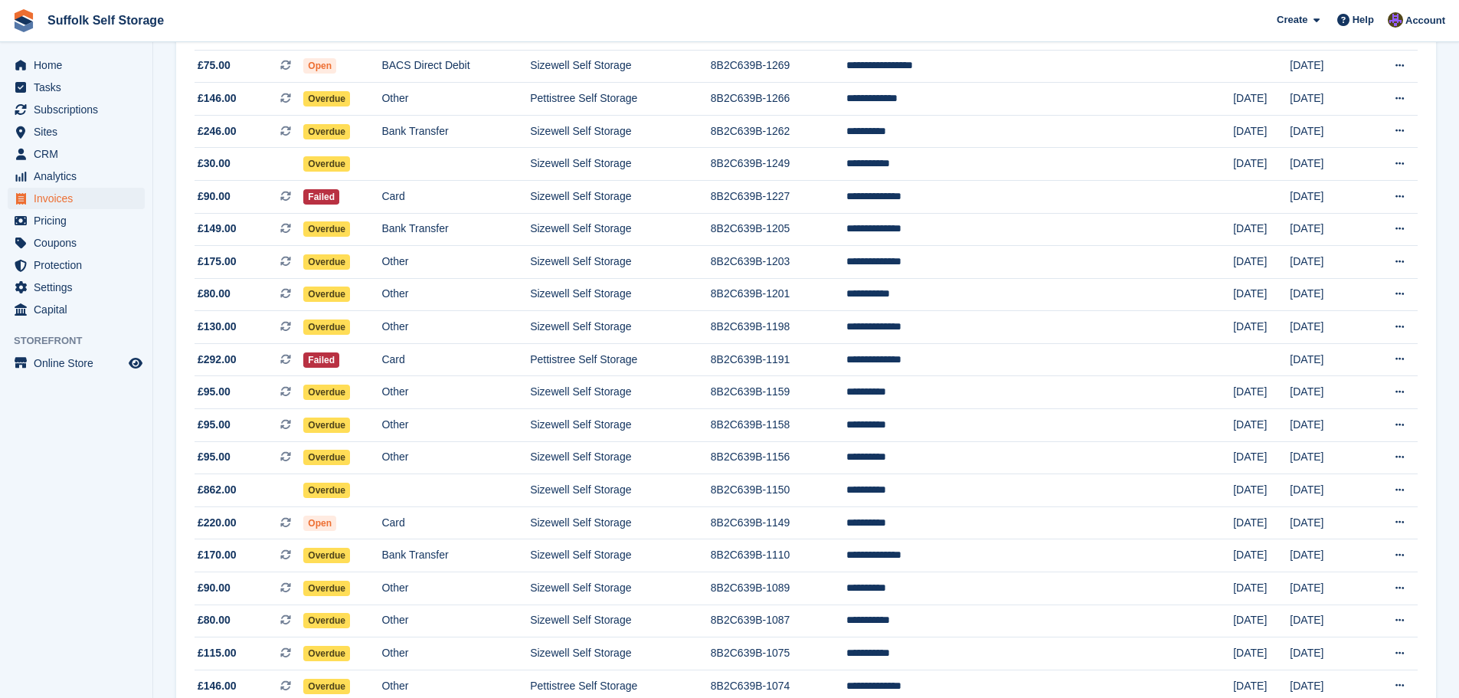
scroll to position [995, 0]
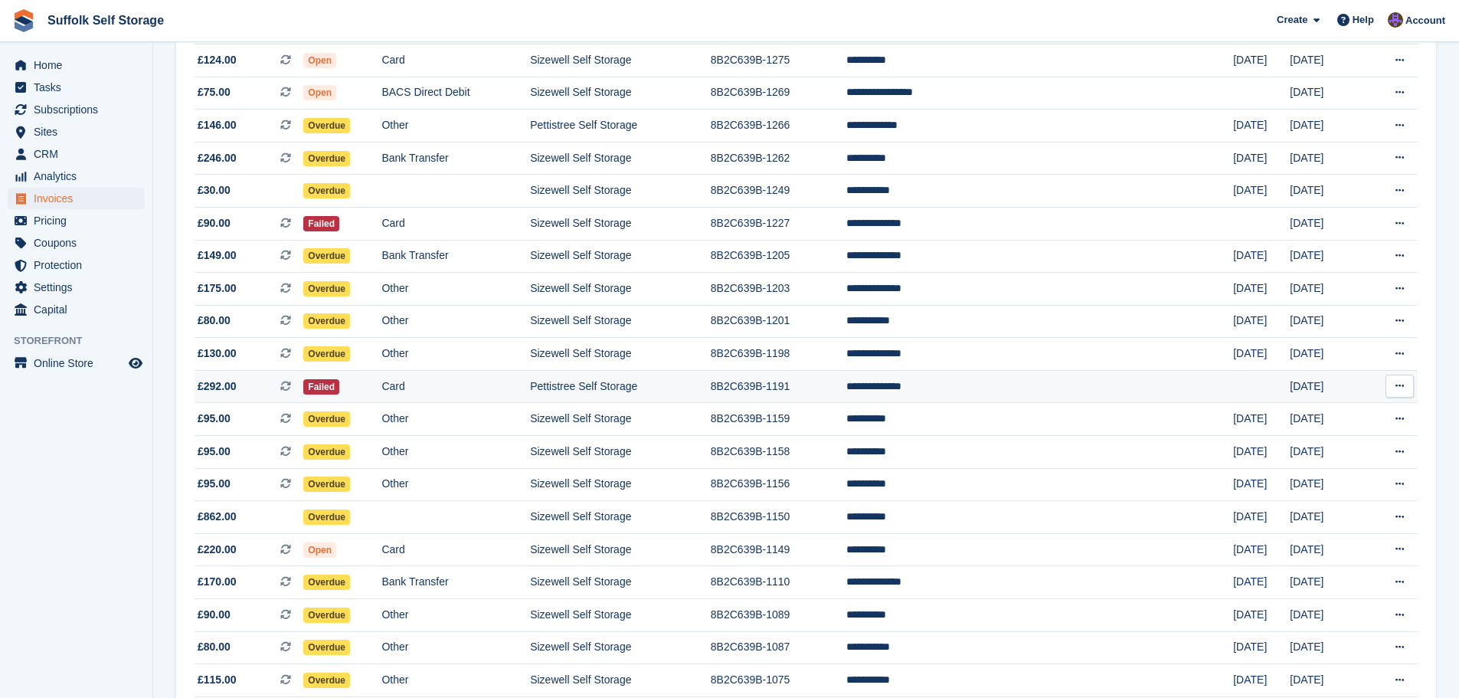
click at [846, 390] on td "8B2C639B-1191" at bounding box center [779, 386] width 136 height 33
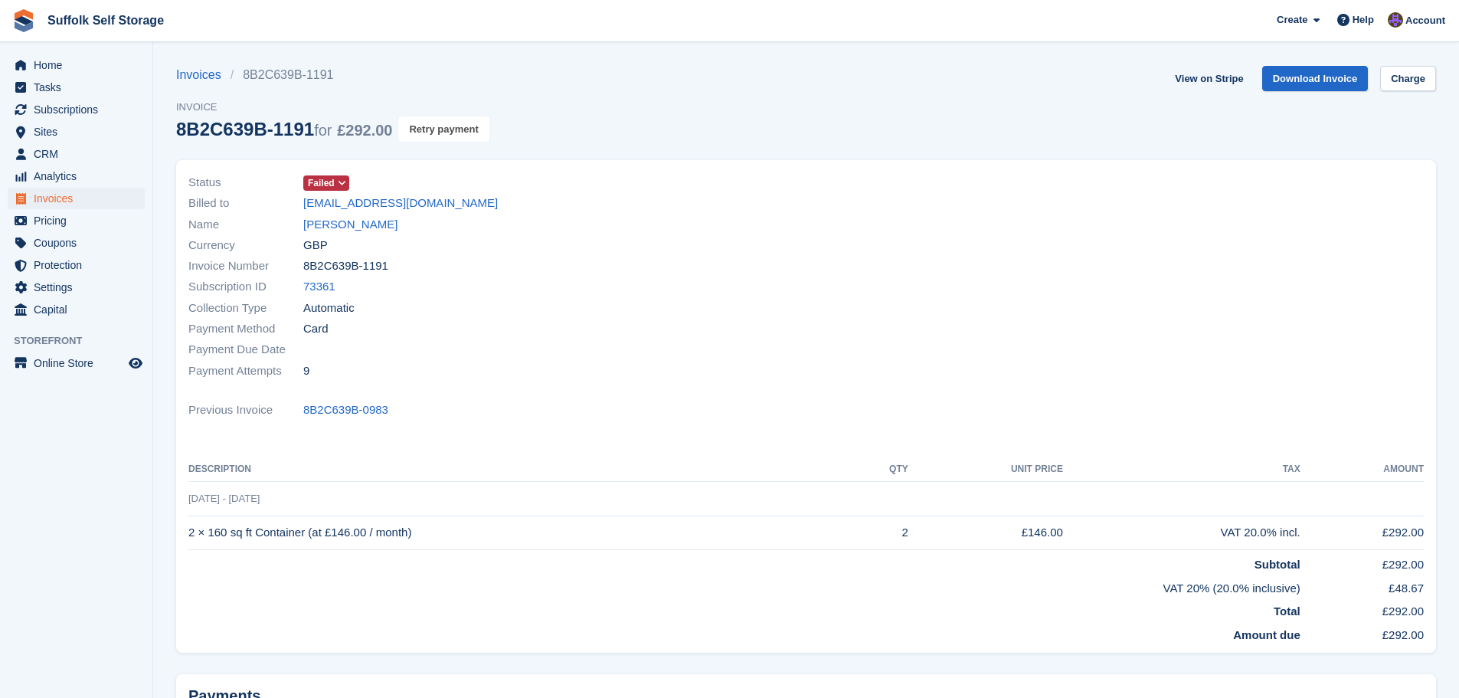
click at [428, 122] on button "Retry payment" at bounding box center [443, 128] width 90 height 25
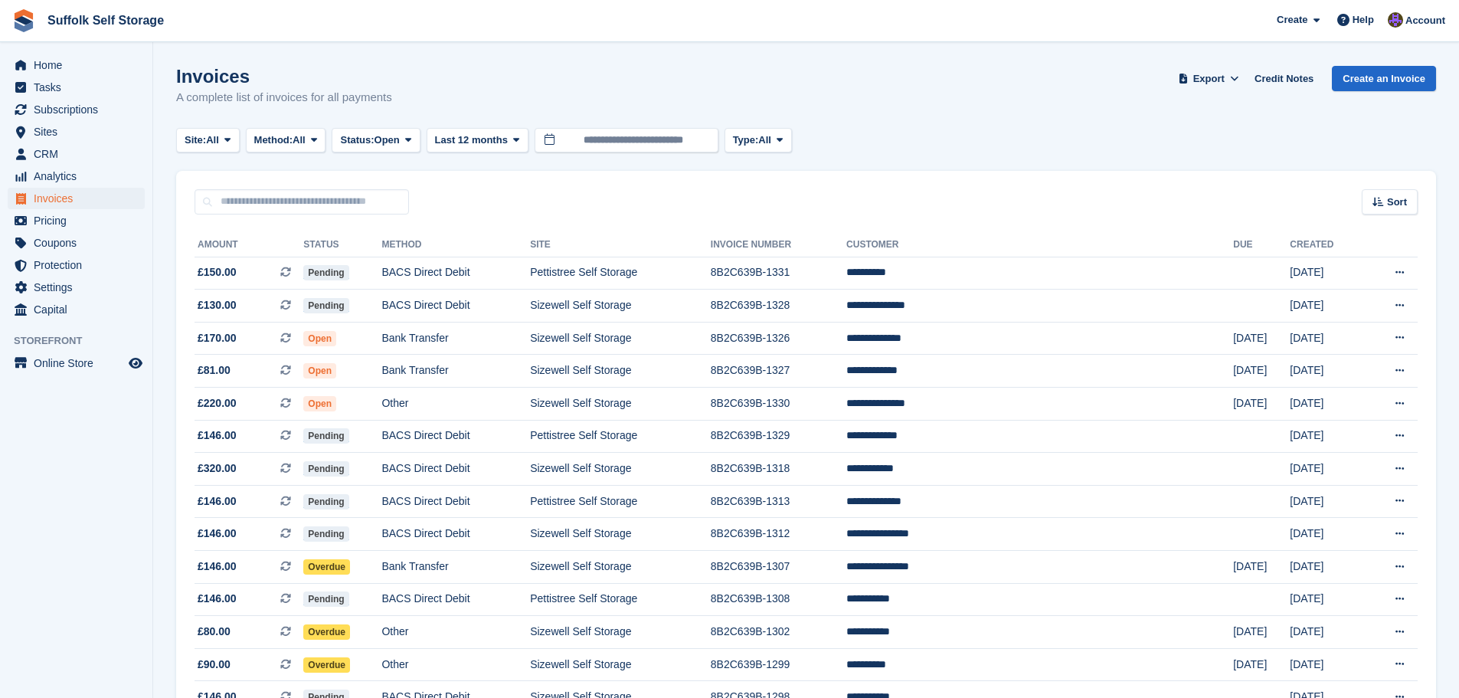
scroll to position [995, 0]
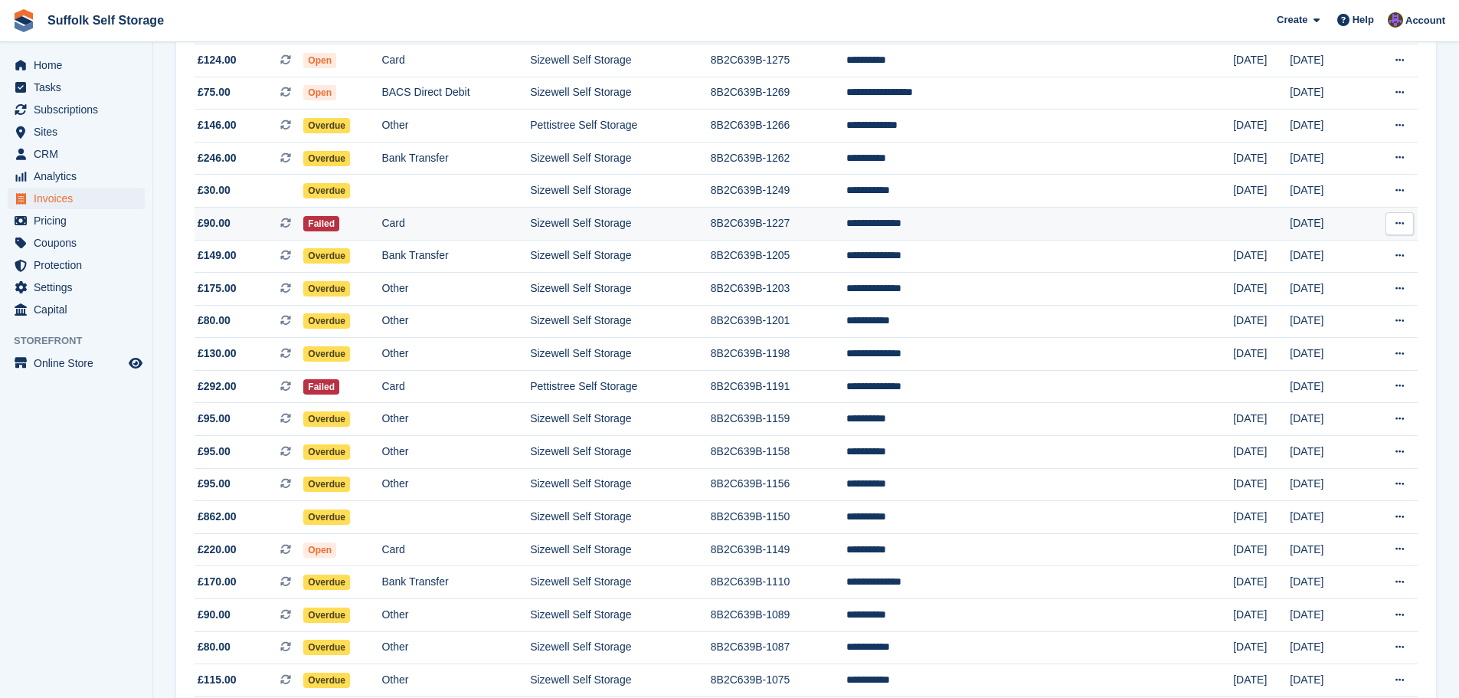
click at [667, 224] on td "Sizewell Self Storage" at bounding box center [620, 223] width 181 height 33
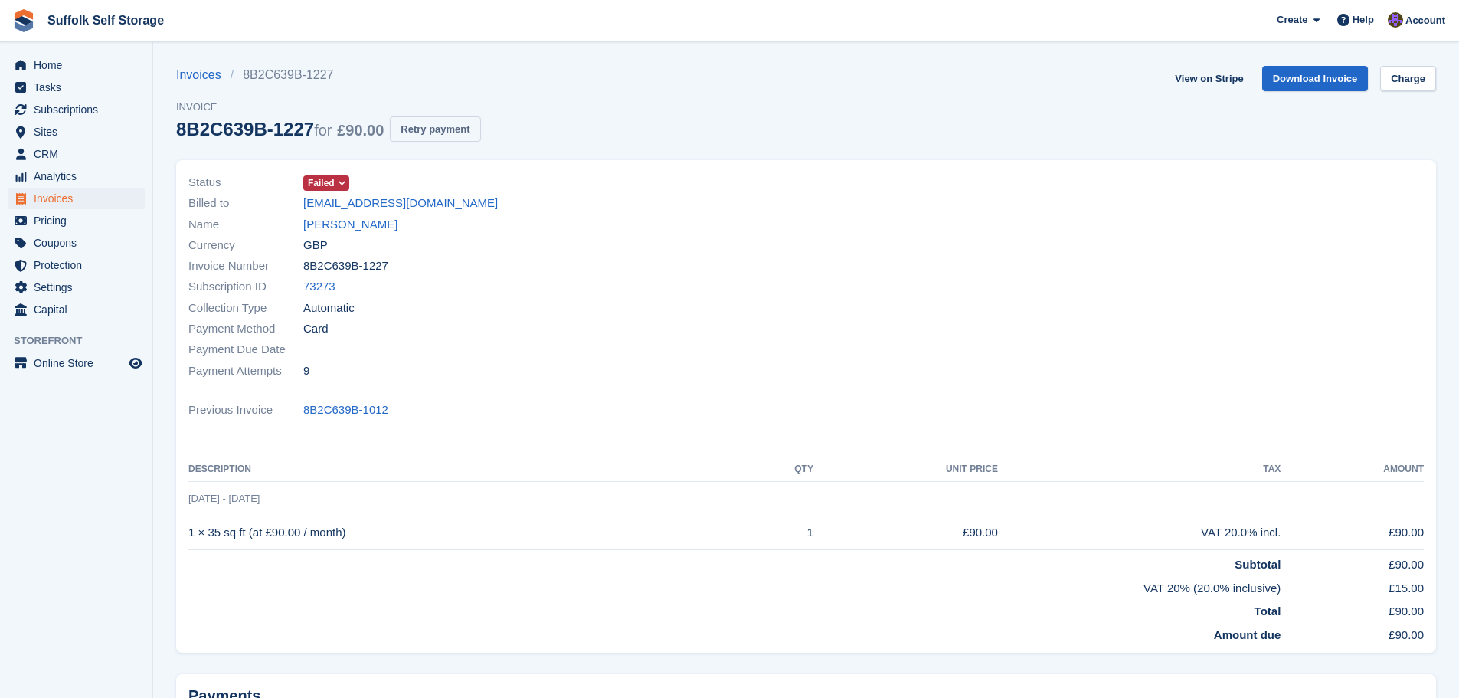
click at [450, 132] on button "Retry payment" at bounding box center [435, 128] width 90 height 25
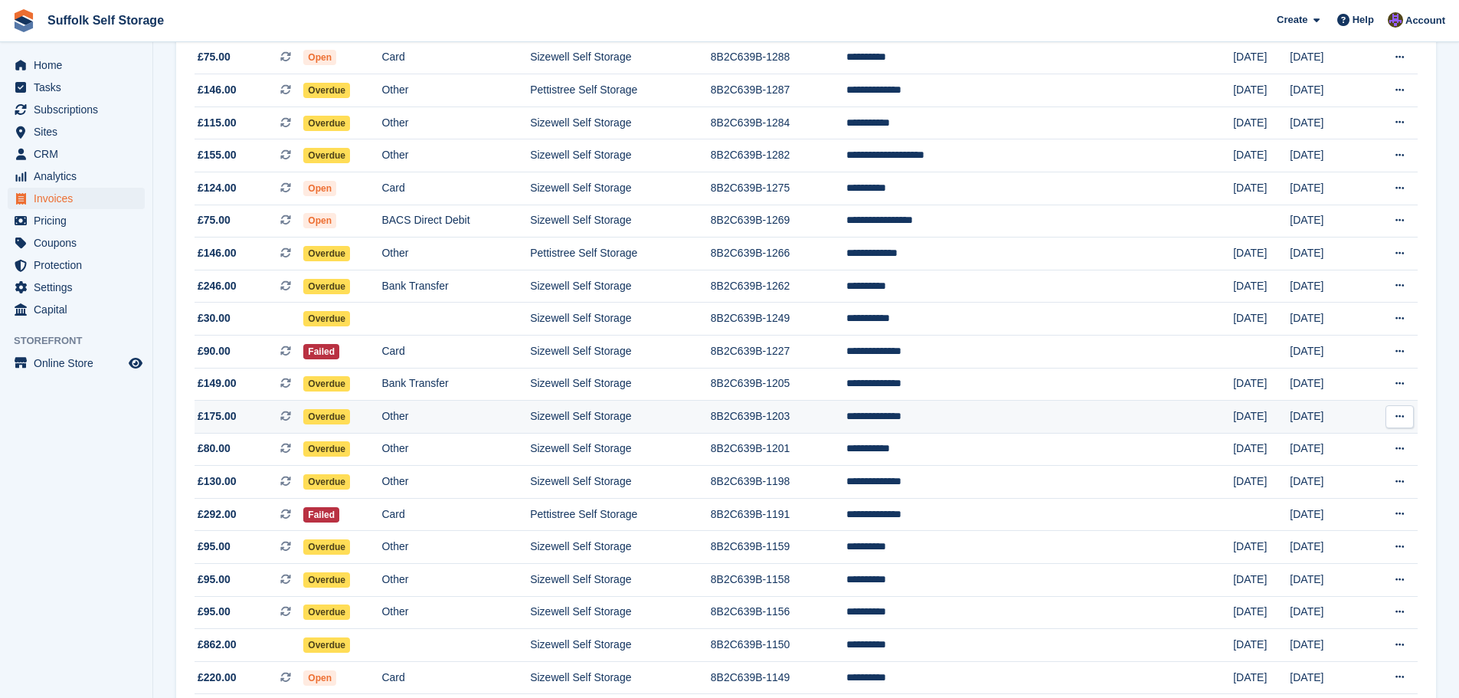
scroll to position [842, 0]
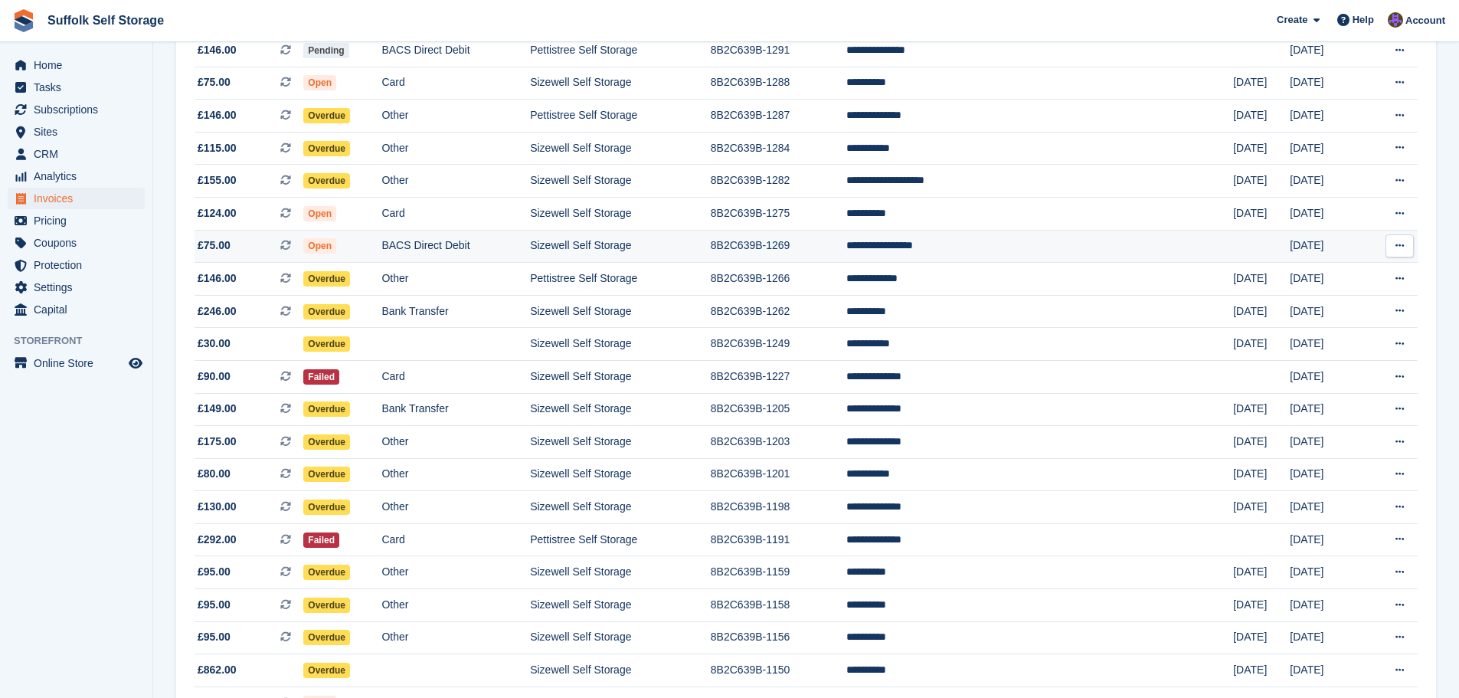
click at [846, 248] on td "8B2C639B-1269" at bounding box center [779, 246] width 136 height 33
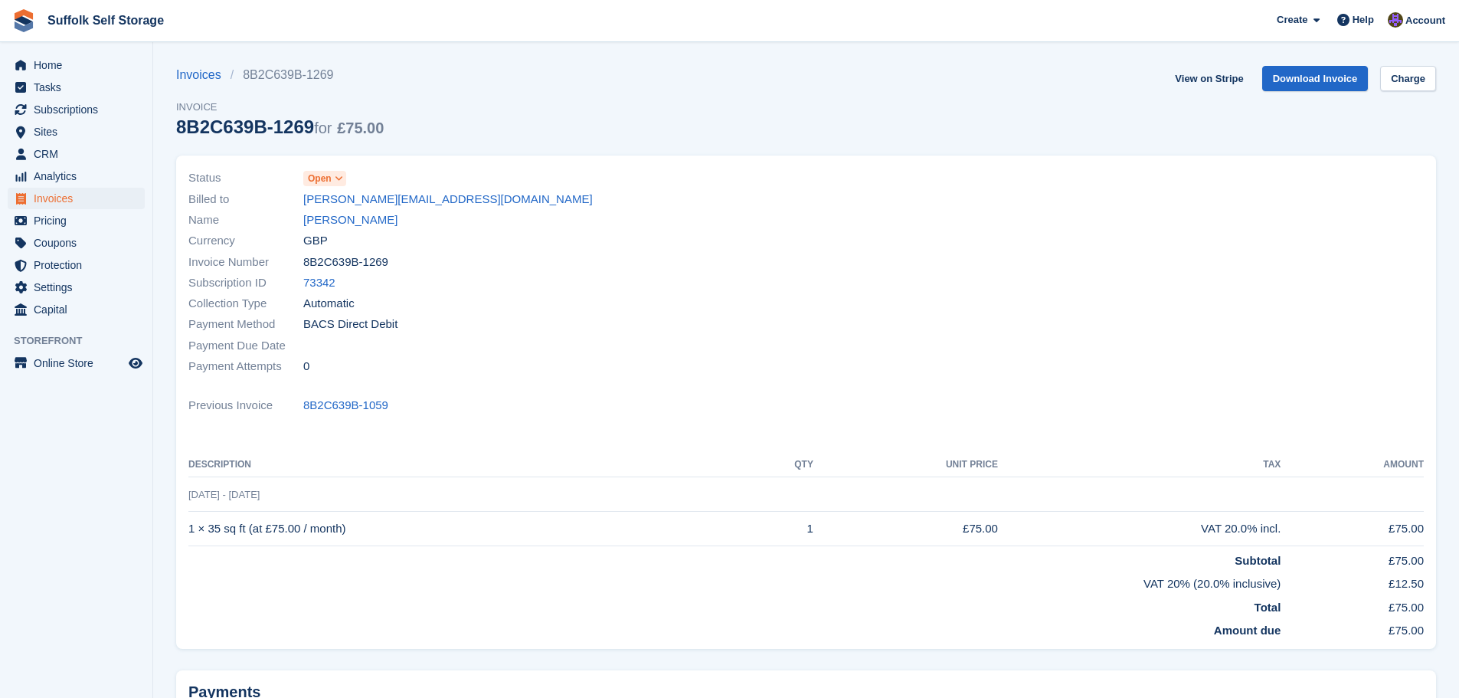
click at [326, 178] on span "Open" at bounding box center [320, 179] width 24 height 14
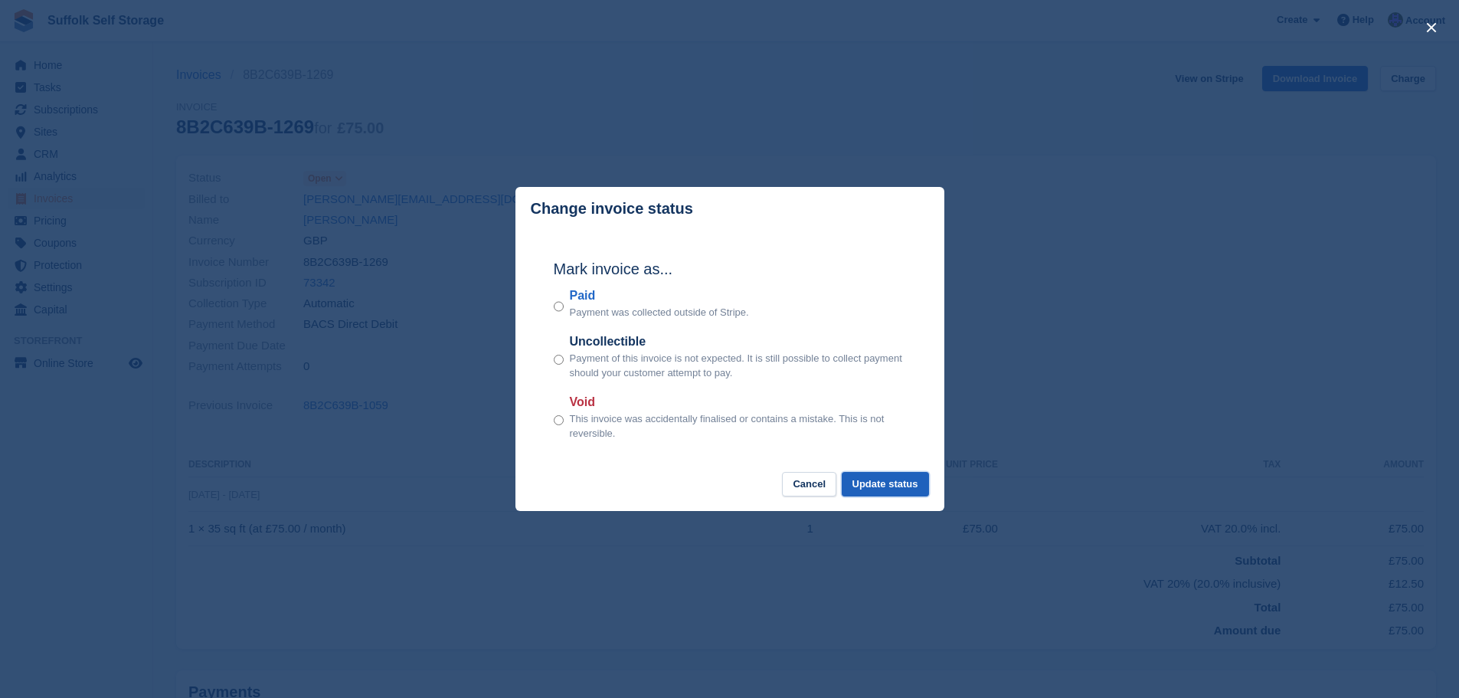
click at [881, 490] on button "Update status" at bounding box center [884, 484] width 87 height 25
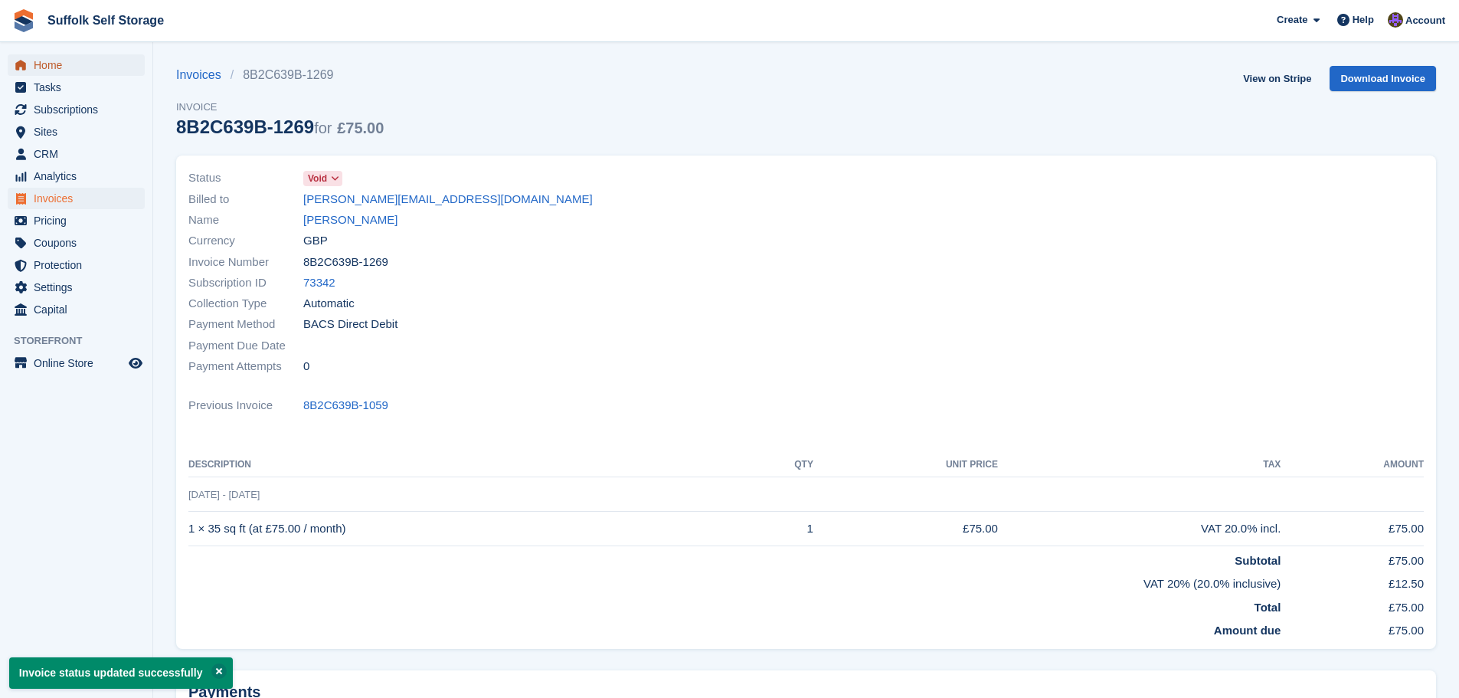
click at [68, 67] on span "Home" at bounding box center [80, 64] width 92 height 21
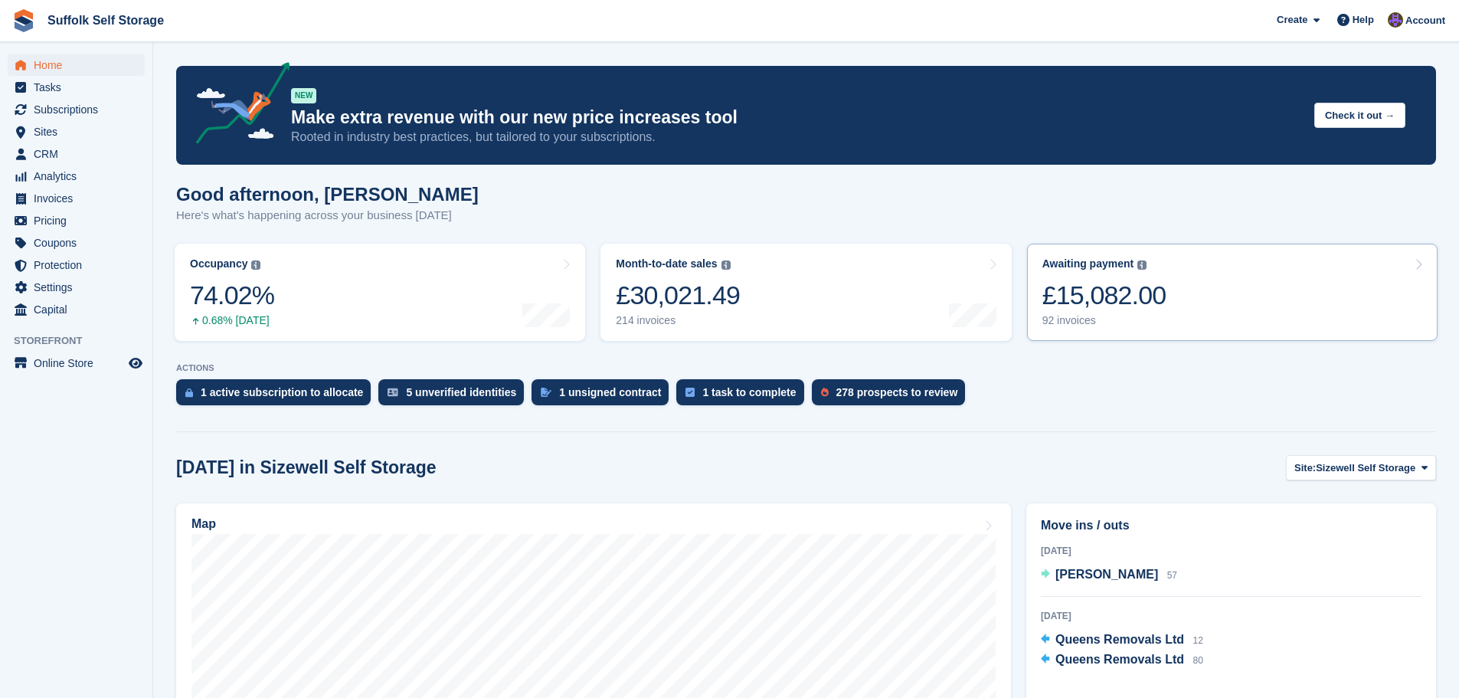
click at [1137, 291] on div "£15,082.00" at bounding box center [1104, 294] width 124 height 31
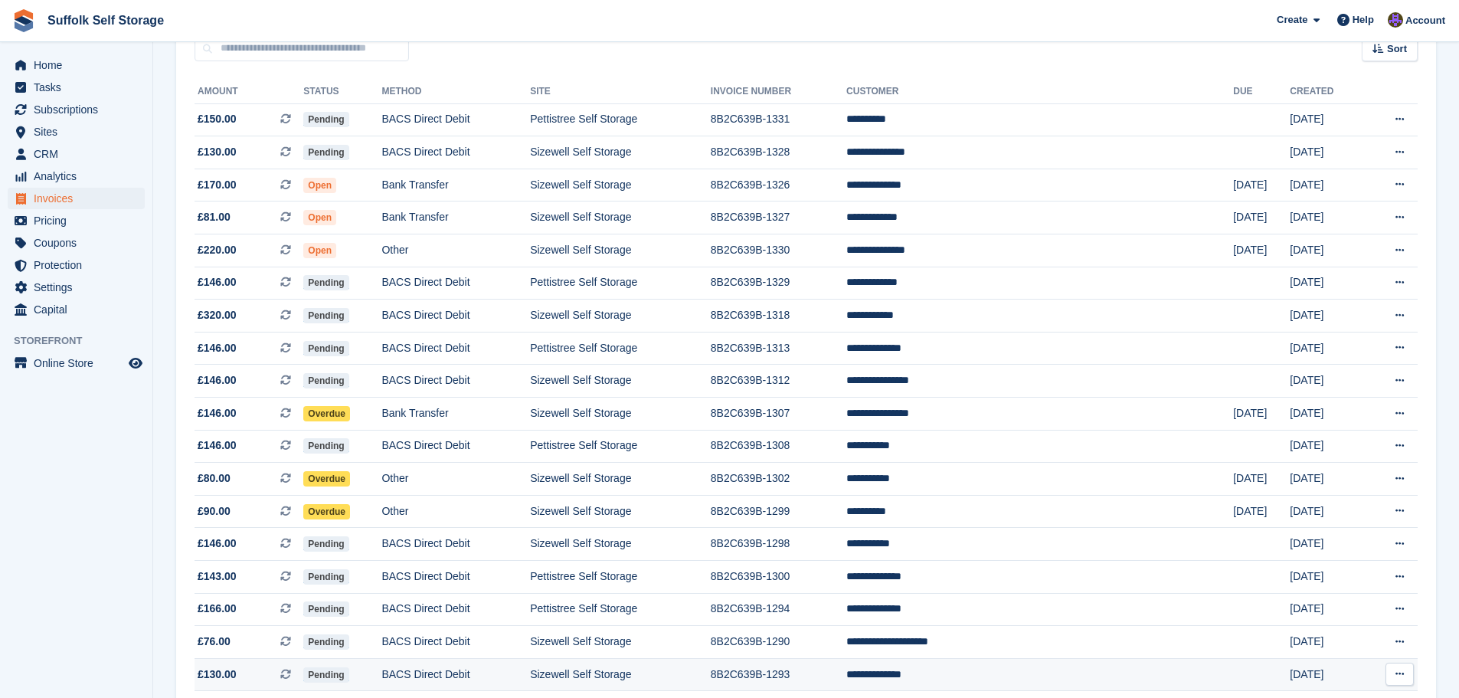
scroll to position [77, 0]
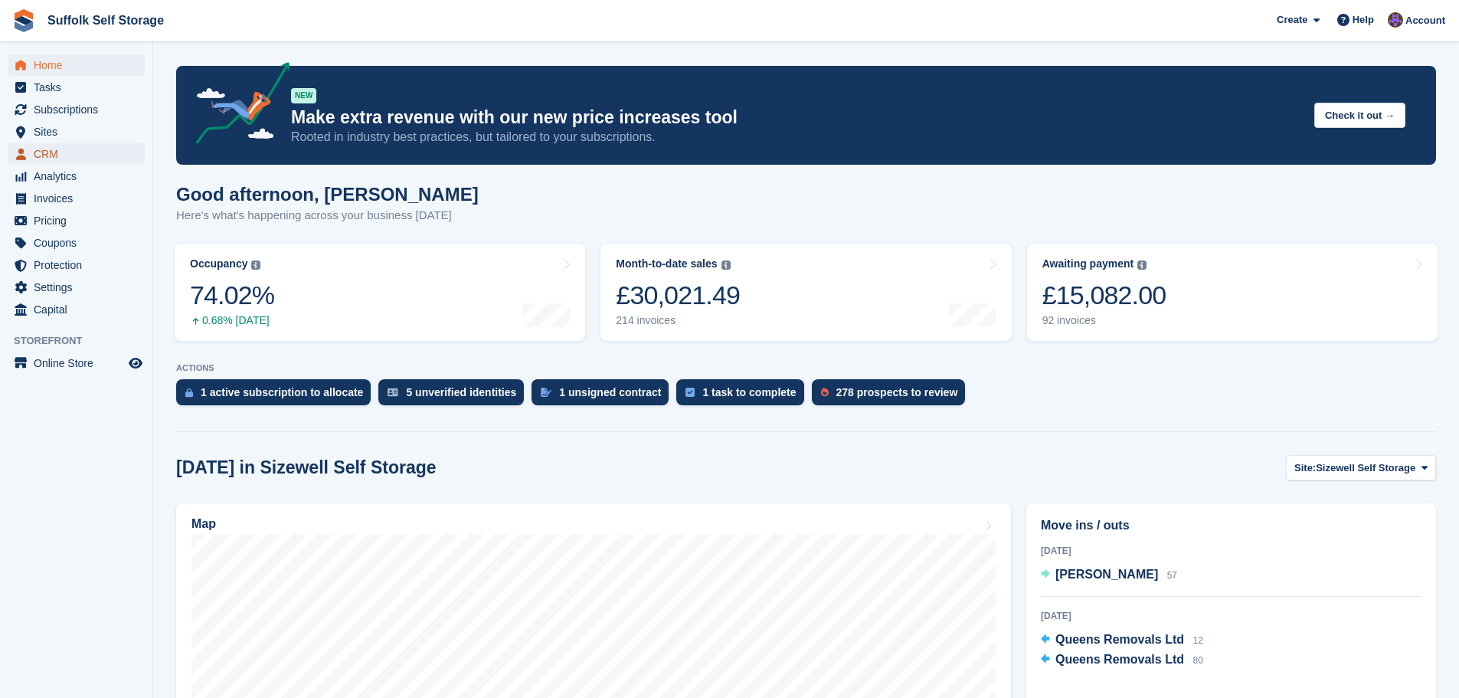
click at [60, 156] on span "CRM" at bounding box center [80, 153] width 92 height 21
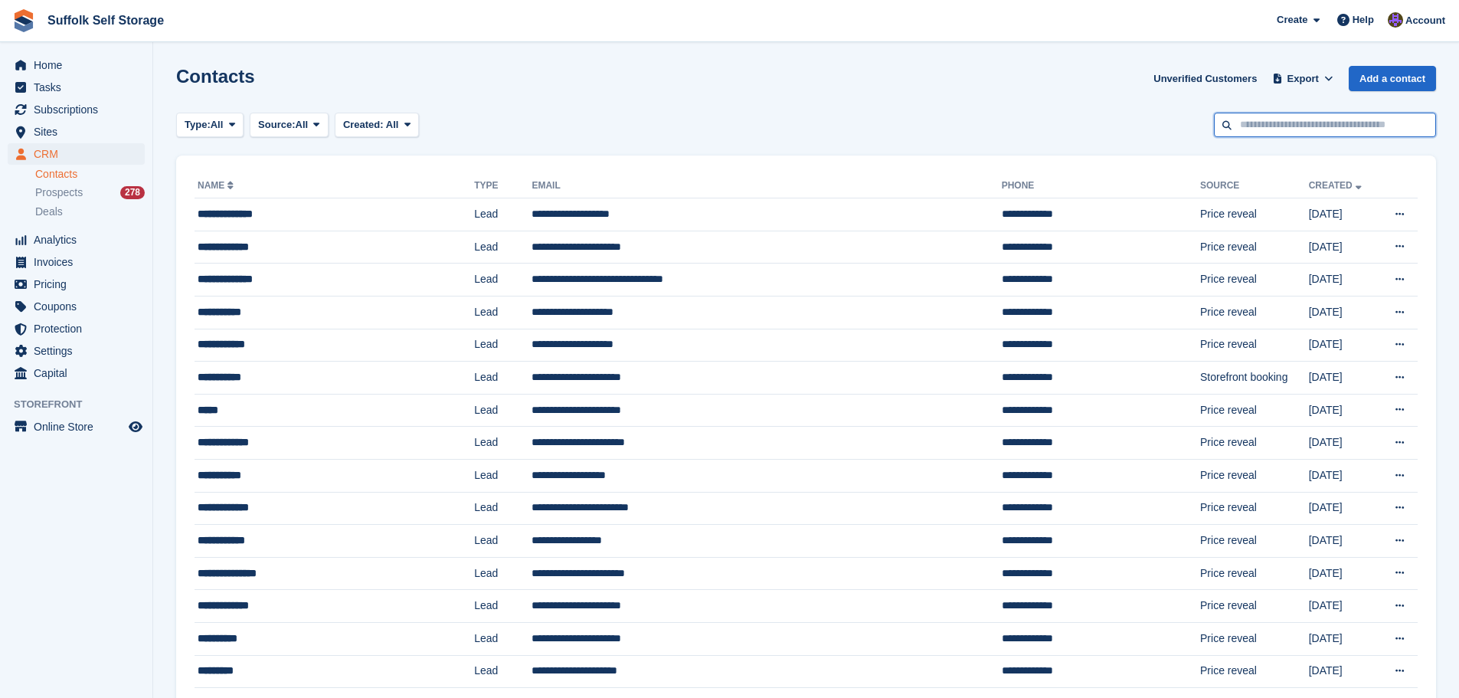
click at [1274, 132] on input "text" at bounding box center [1325, 125] width 222 height 25
type input "******"
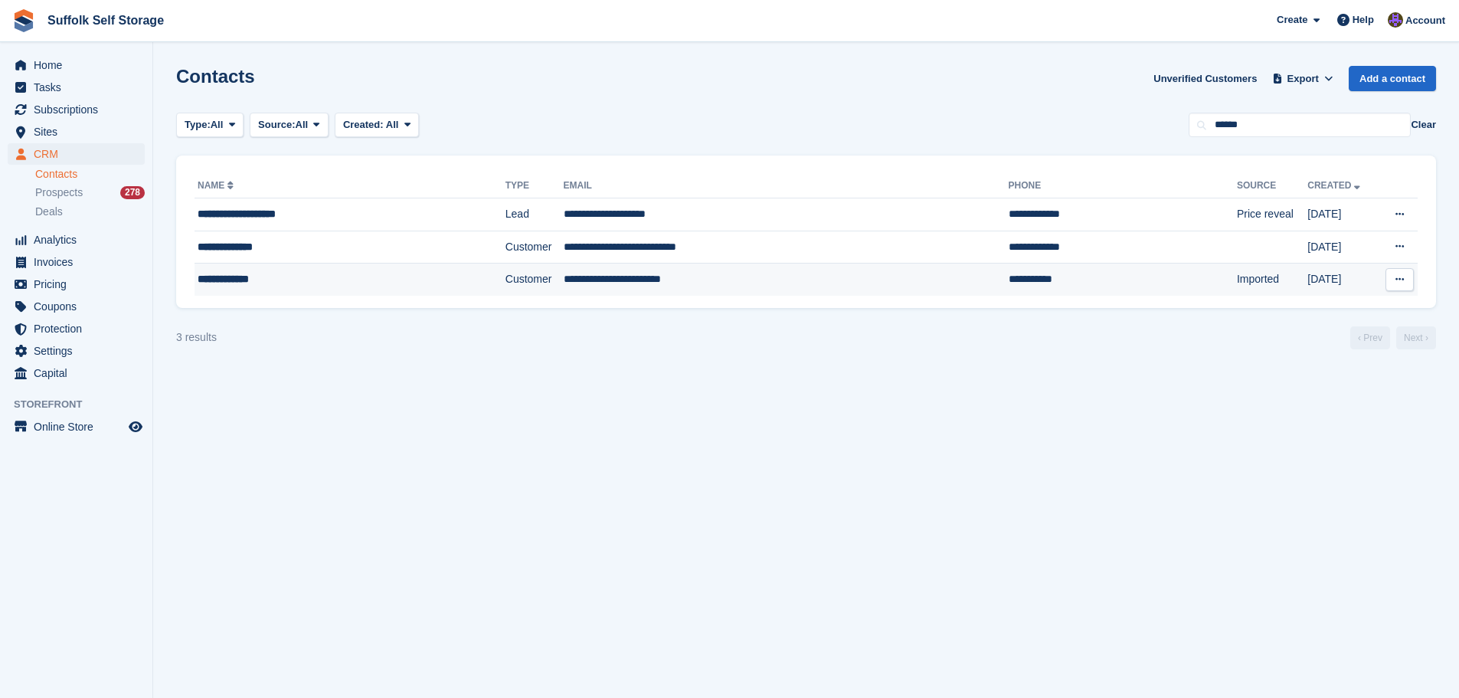
click at [688, 277] on td "**********" at bounding box center [786, 279] width 445 height 32
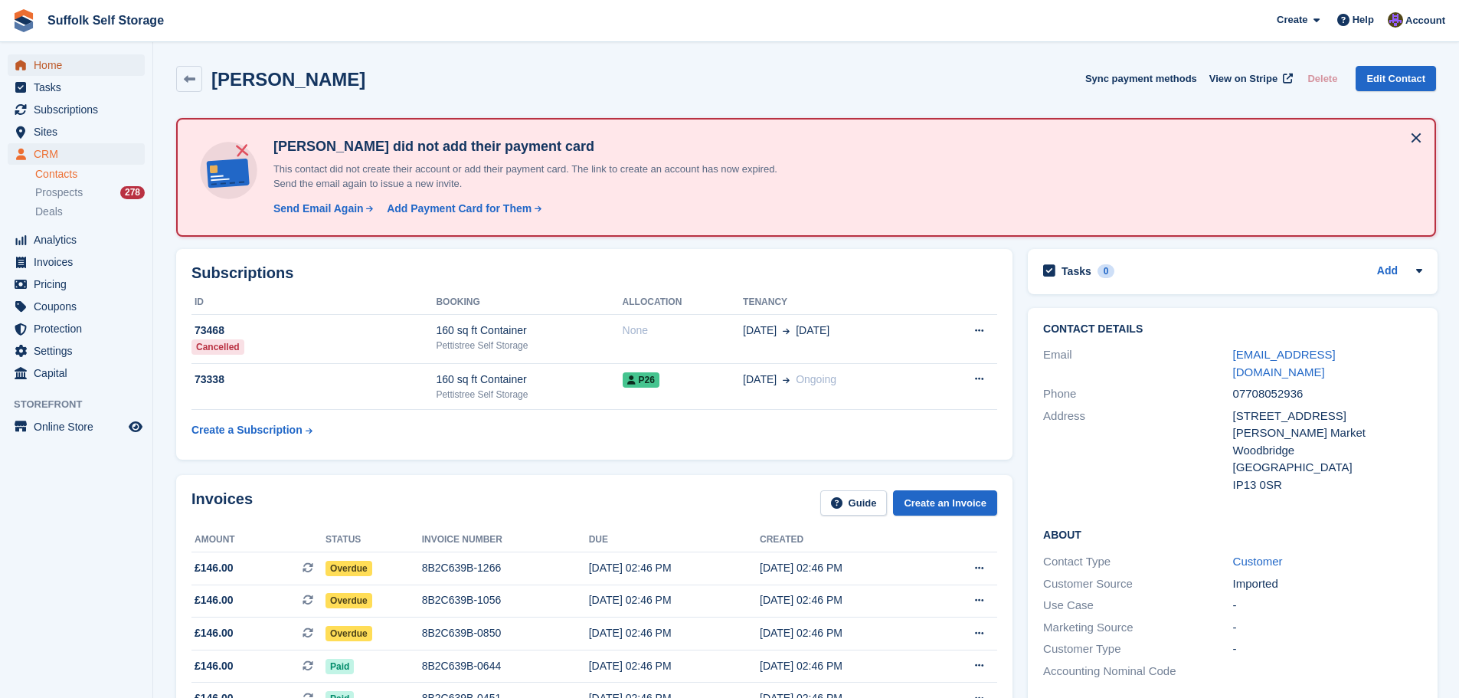
click at [63, 65] on span "Home" at bounding box center [80, 64] width 92 height 21
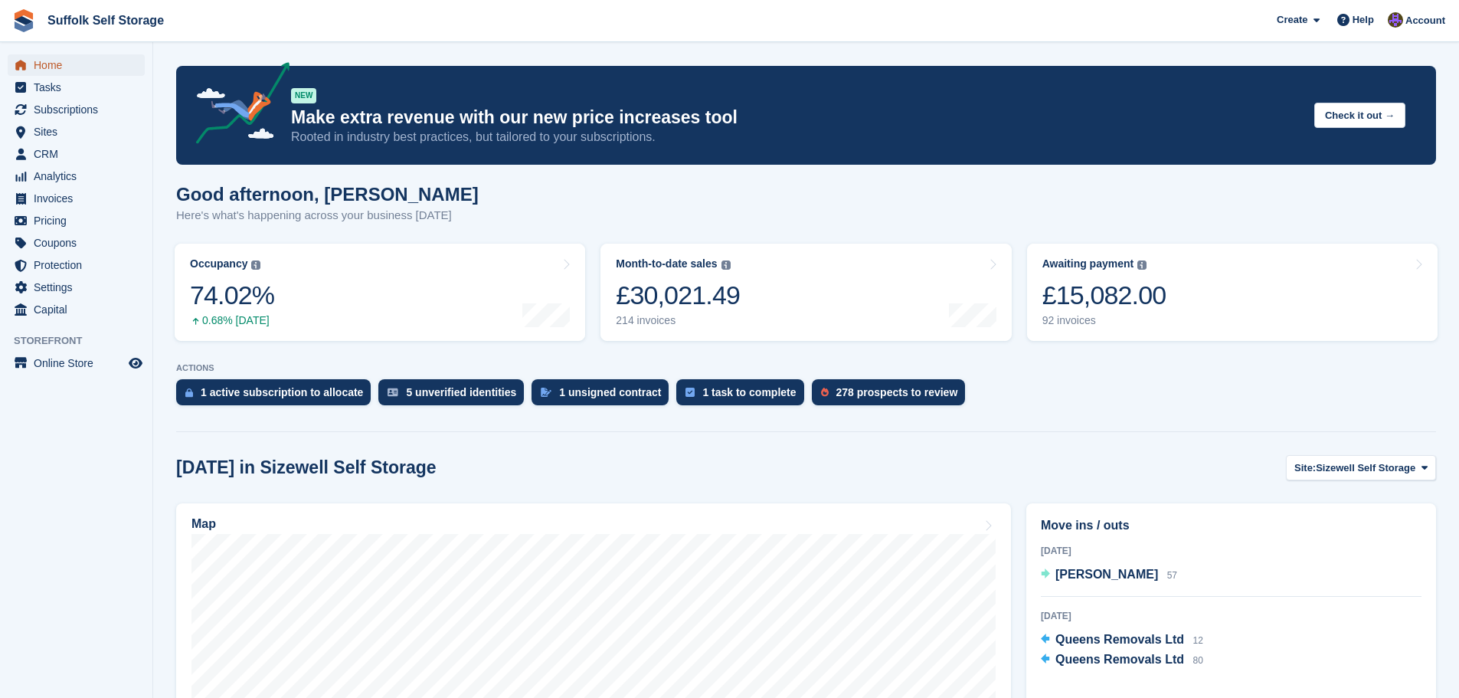
click at [51, 67] on span "Home" at bounding box center [80, 64] width 92 height 21
click at [70, 66] on span "Home" at bounding box center [80, 64] width 92 height 21
